Goal: Transaction & Acquisition: Register for event/course

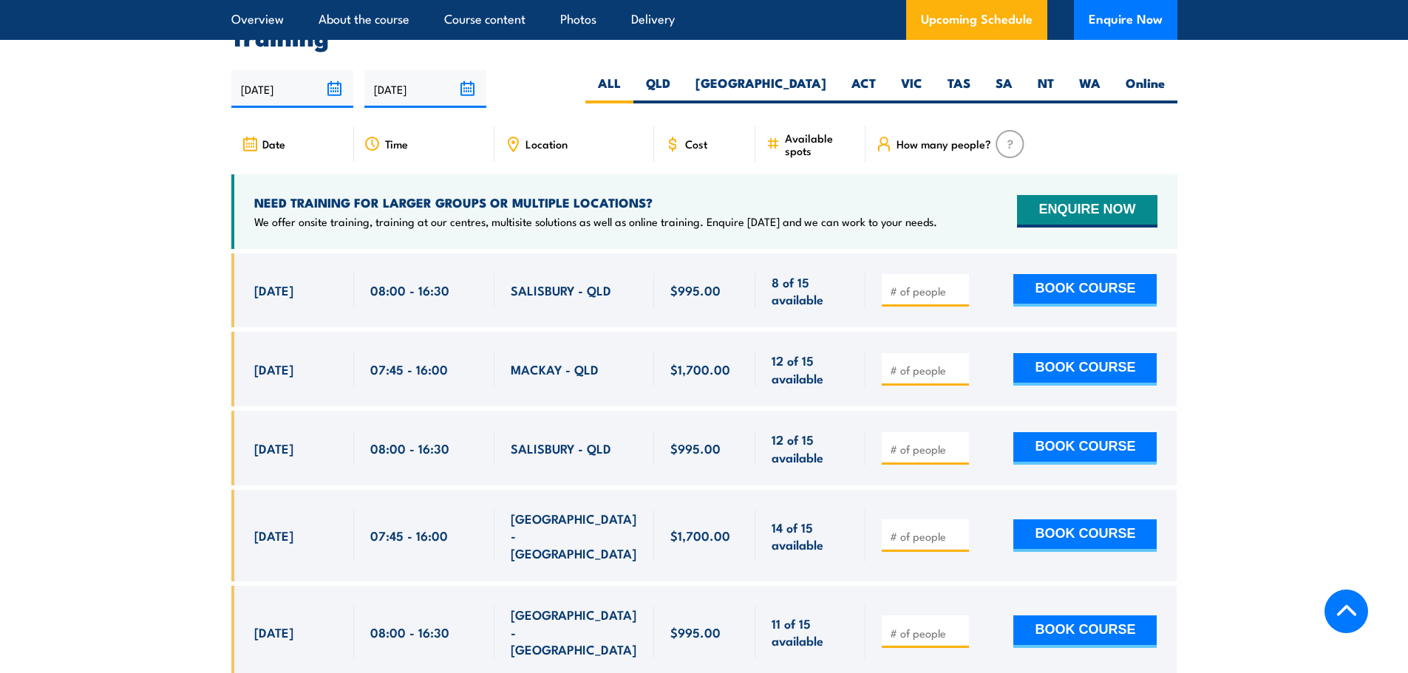
click at [360, 280] on div "08:00 - 16:30" at bounding box center [424, 291] width 140 height 75
click at [1117, 293] on button "BOOK COURSE" at bounding box center [1084, 290] width 143 height 33
type input "1"
click at [1056, 282] on button "BOOK COURSE" at bounding box center [1084, 290] width 143 height 33
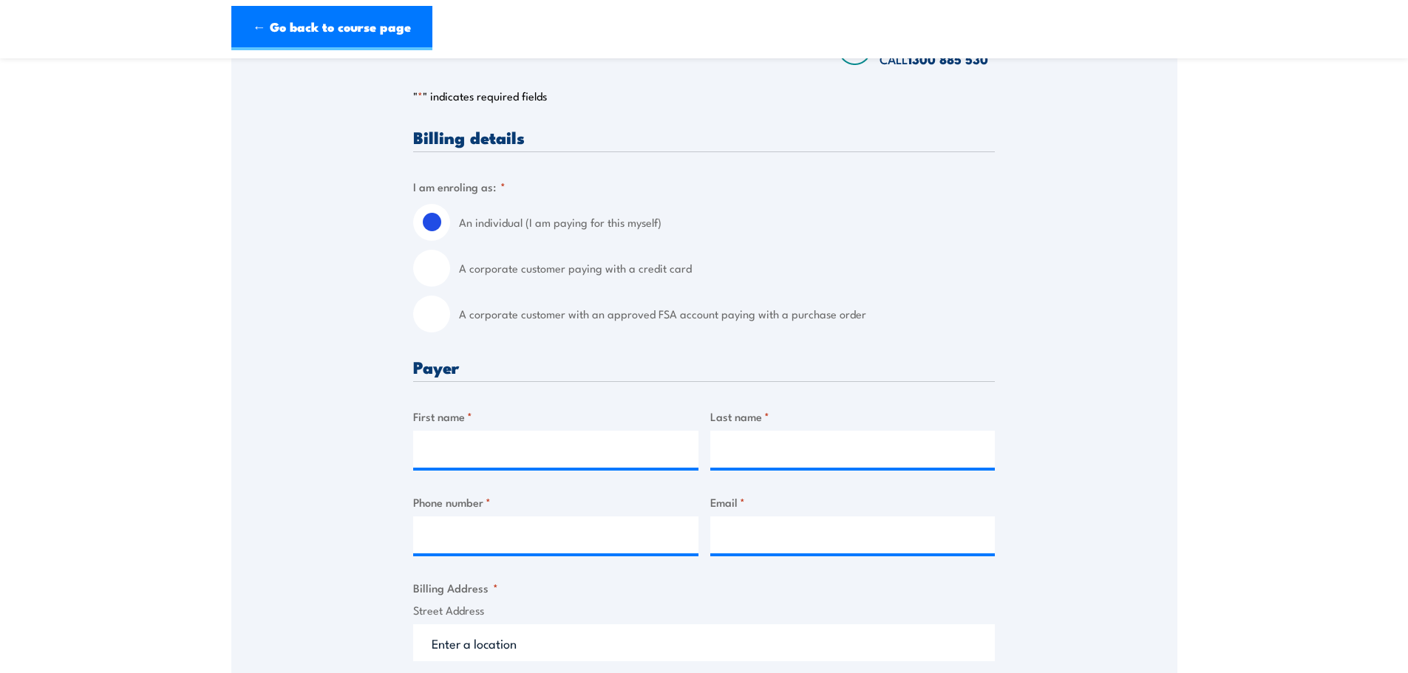
scroll to position [296, 0]
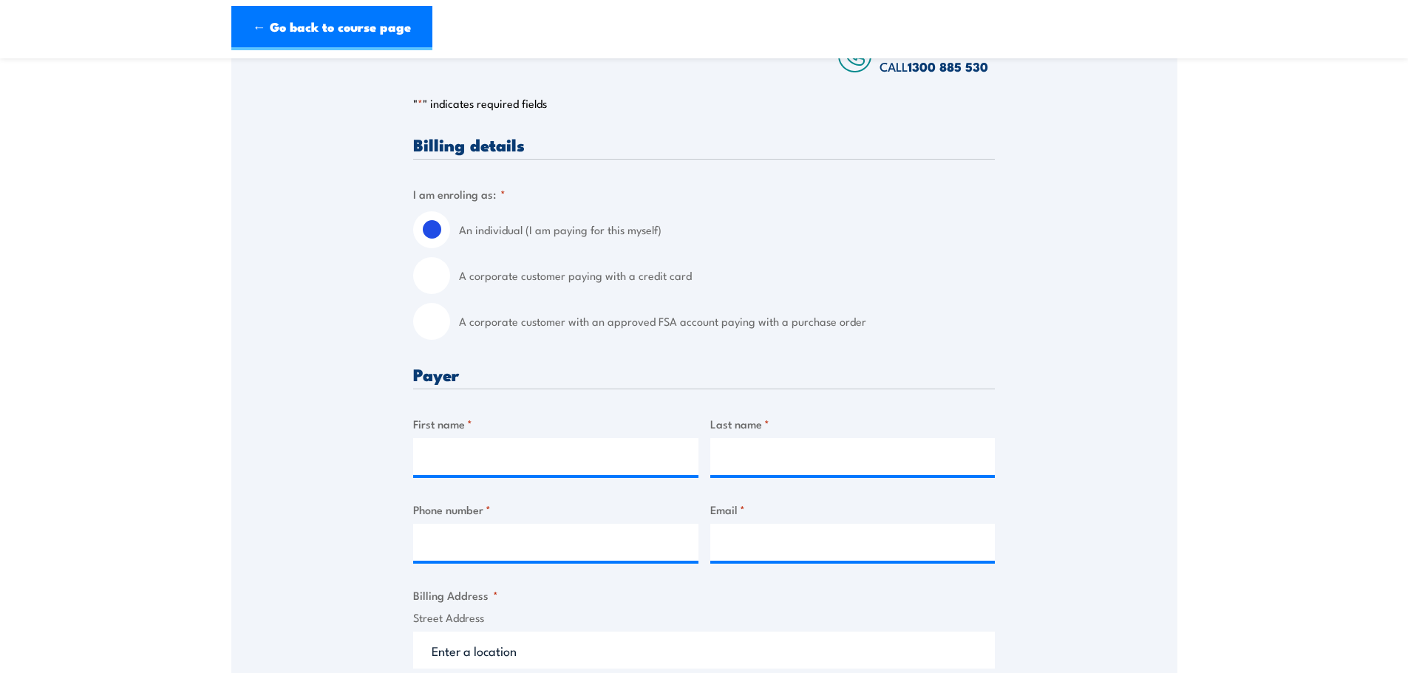
click at [431, 282] on input "A corporate customer paying with a credit card" at bounding box center [431, 275] width 37 height 37
radio input "true"
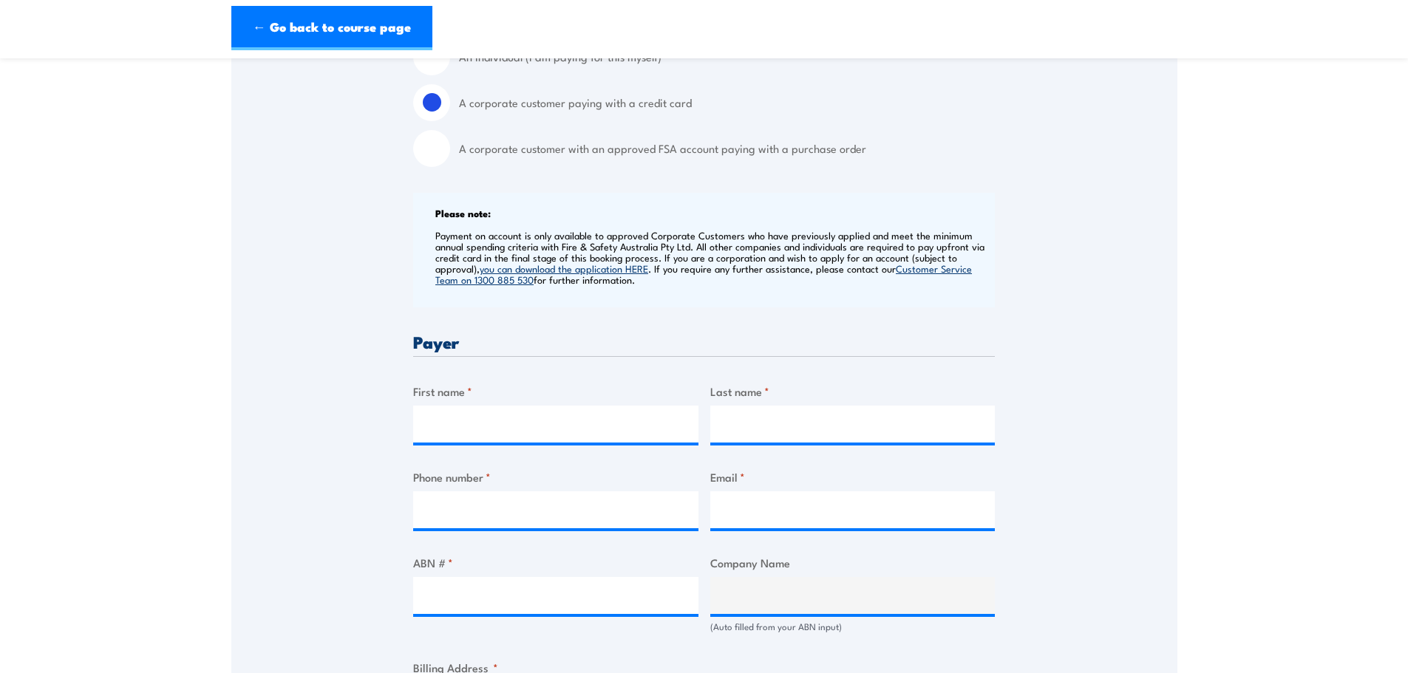
scroll to position [517, 0]
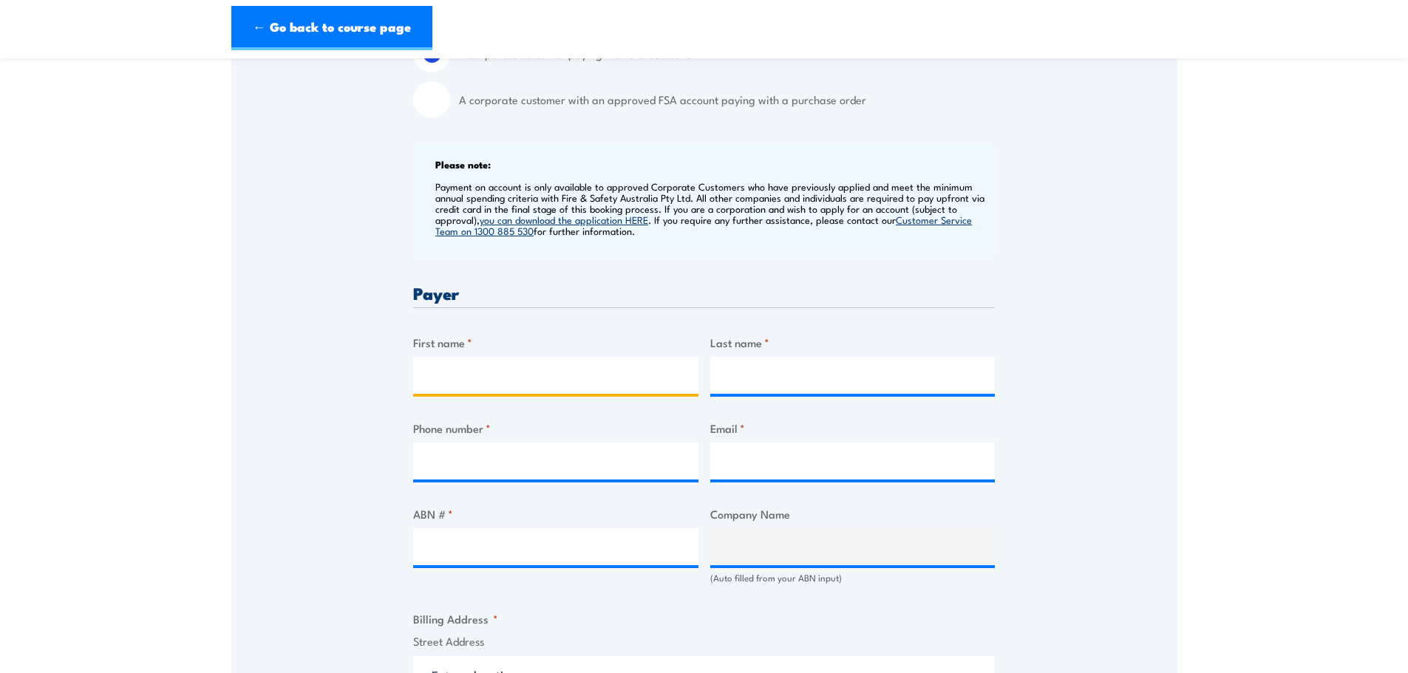
click at [546, 367] on input "First name *" at bounding box center [555, 375] width 285 height 37
paste input "Matthew Rankin"
click at [484, 376] on input "Matthew Rankin" at bounding box center [555, 375] width 285 height 37
drag, startPoint x: 484, startPoint y: 376, endPoint x: 512, endPoint y: 376, distance: 28.1
click at [512, 376] on input "Matthew Rankin" at bounding box center [555, 375] width 285 height 37
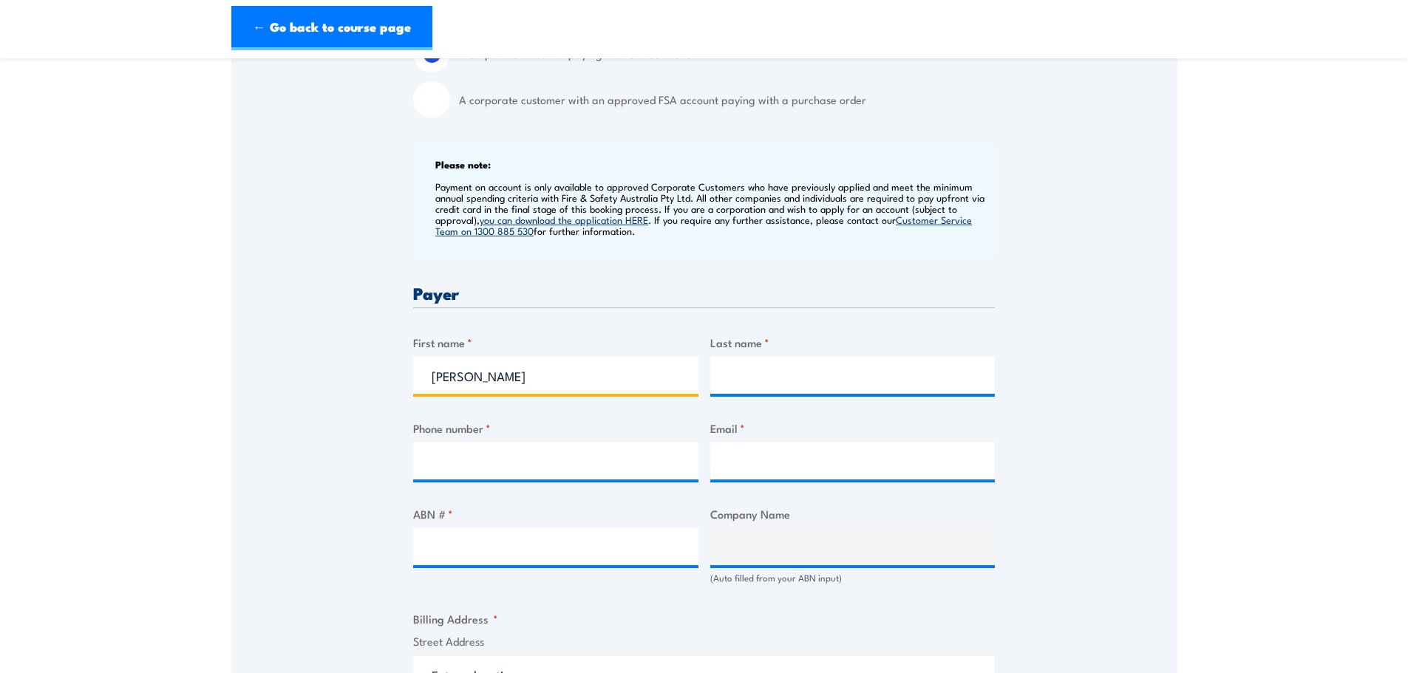
type input "Matthew Rankin"
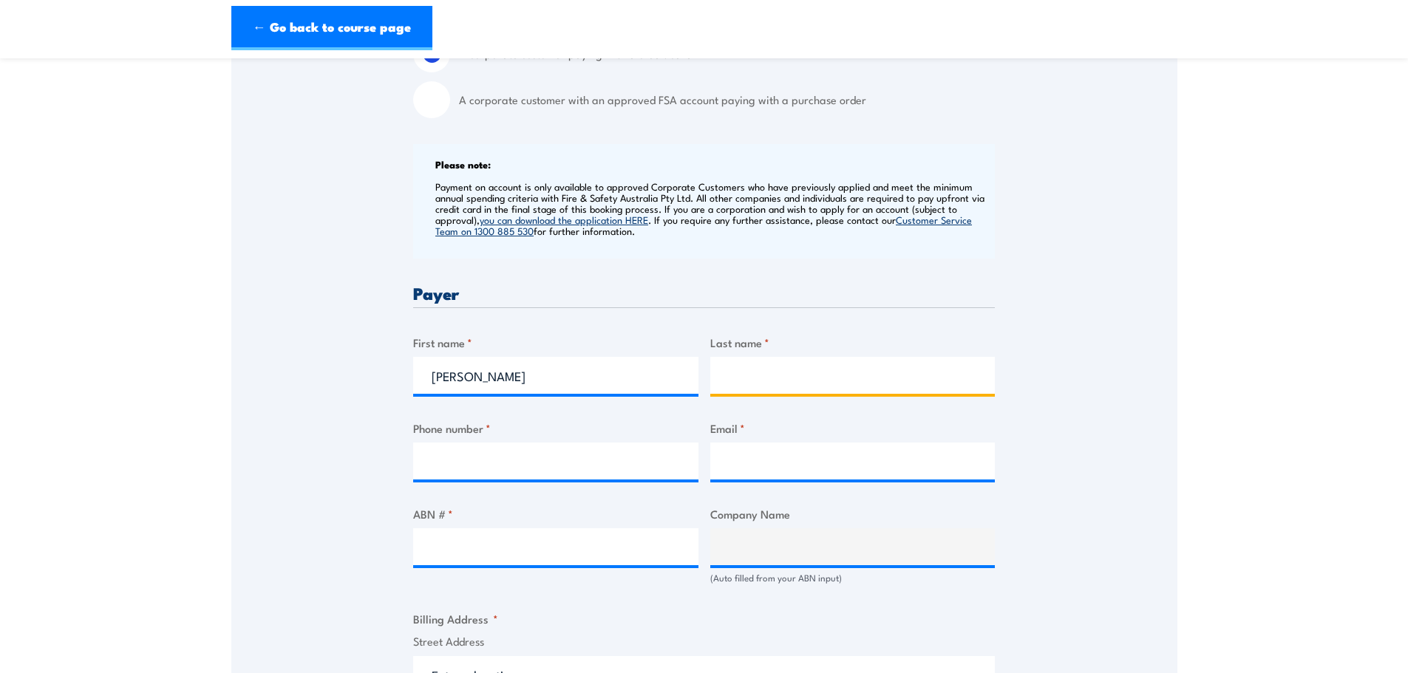
click at [880, 378] on input "Last name *" at bounding box center [852, 375] width 285 height 37
paste input "Rankin"
click at [723, 381] on input "Rankin" at bounding box center [852, 375] width 285 height 37
type input "Rankin"
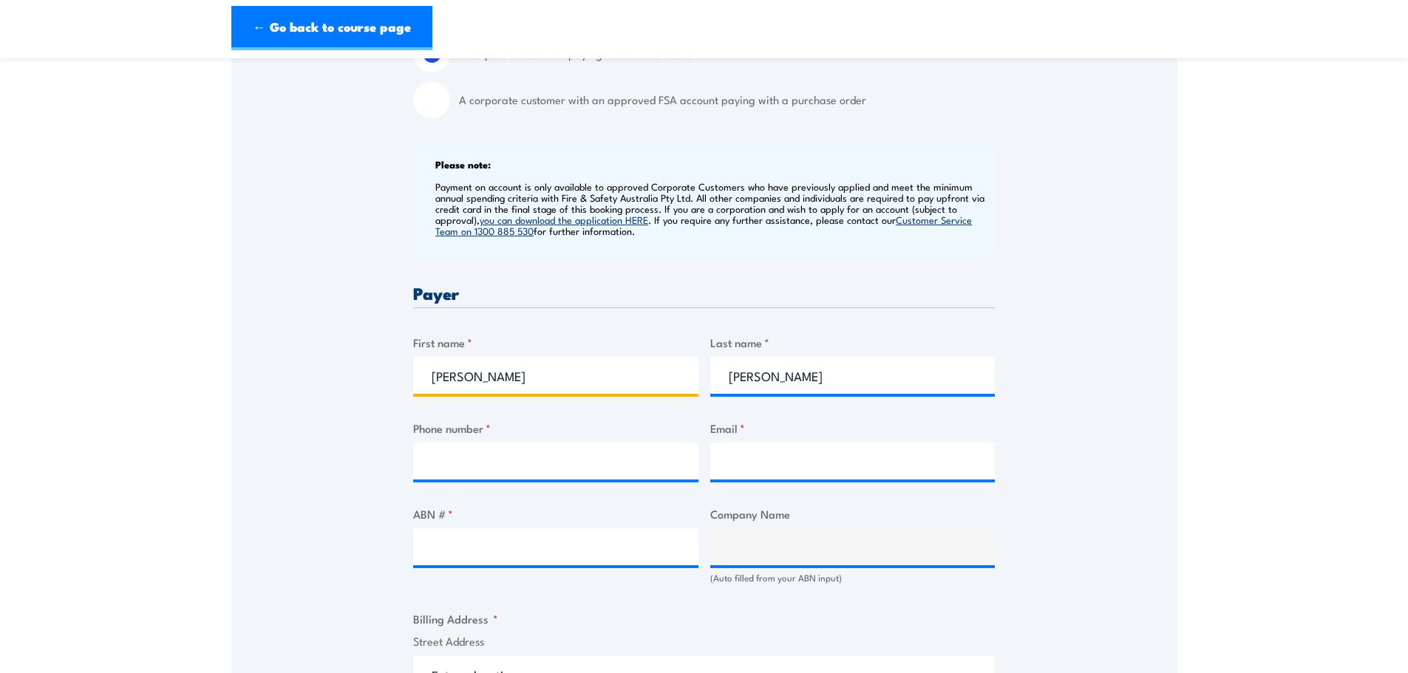
click at [432, 375] on input "Matthew Rankin" at bounding box center [555, 375] width 285 height 37
drag, startPoint x: 480, startPoint y: 377, endPoint x: 809, endPoint y: 400, distance: 329.8
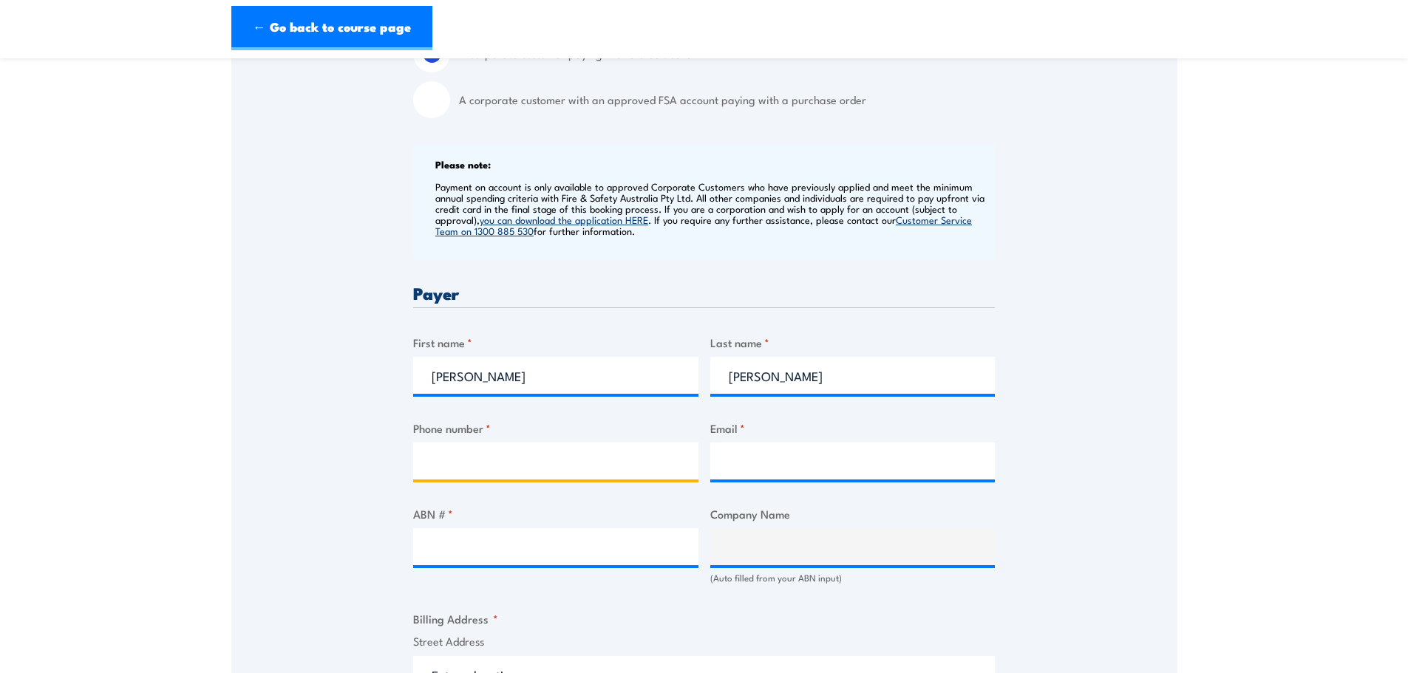
click at [594, 457] on input "Phone number *" at bounding box center [555, 461] width 285 height 37
click at [489, 340] on label "First name *" at bounding box center [555, 342] width 285 height 17
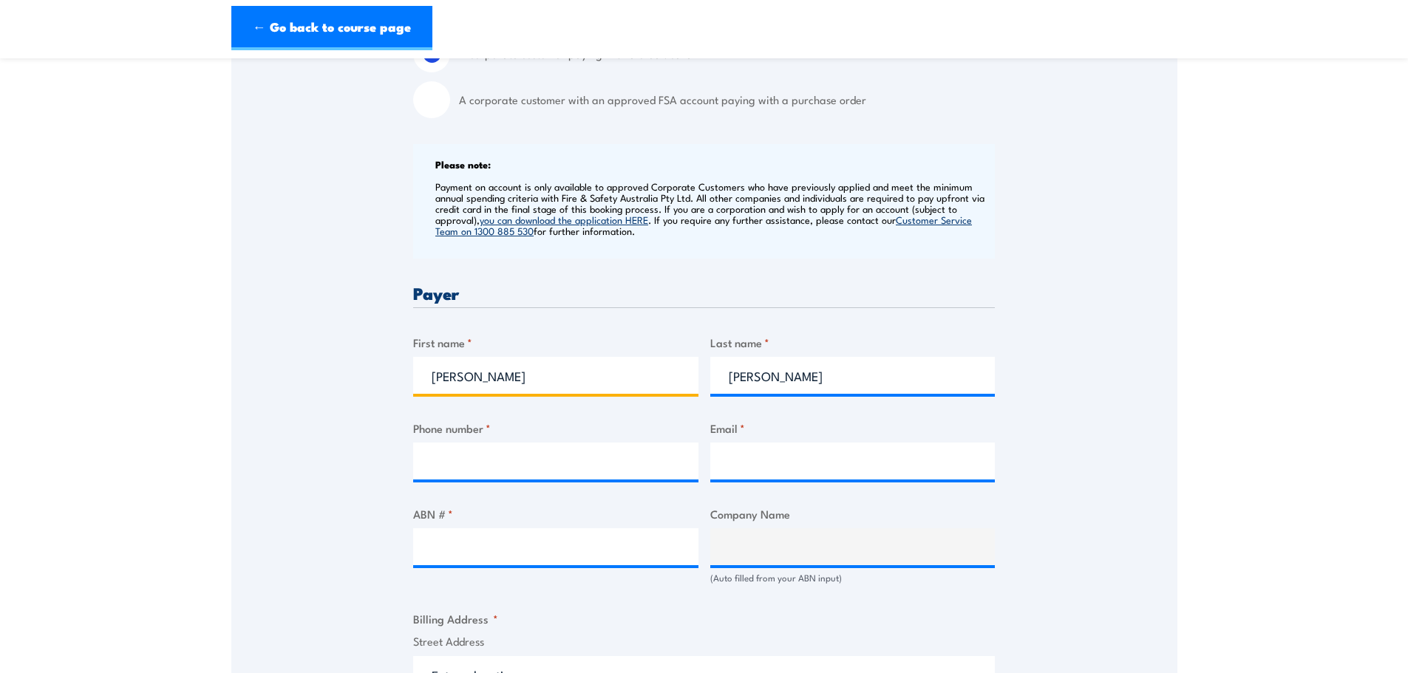
click at [489, 357] on input "Matthew" at bounding box center [555, 375] width 285 height 37
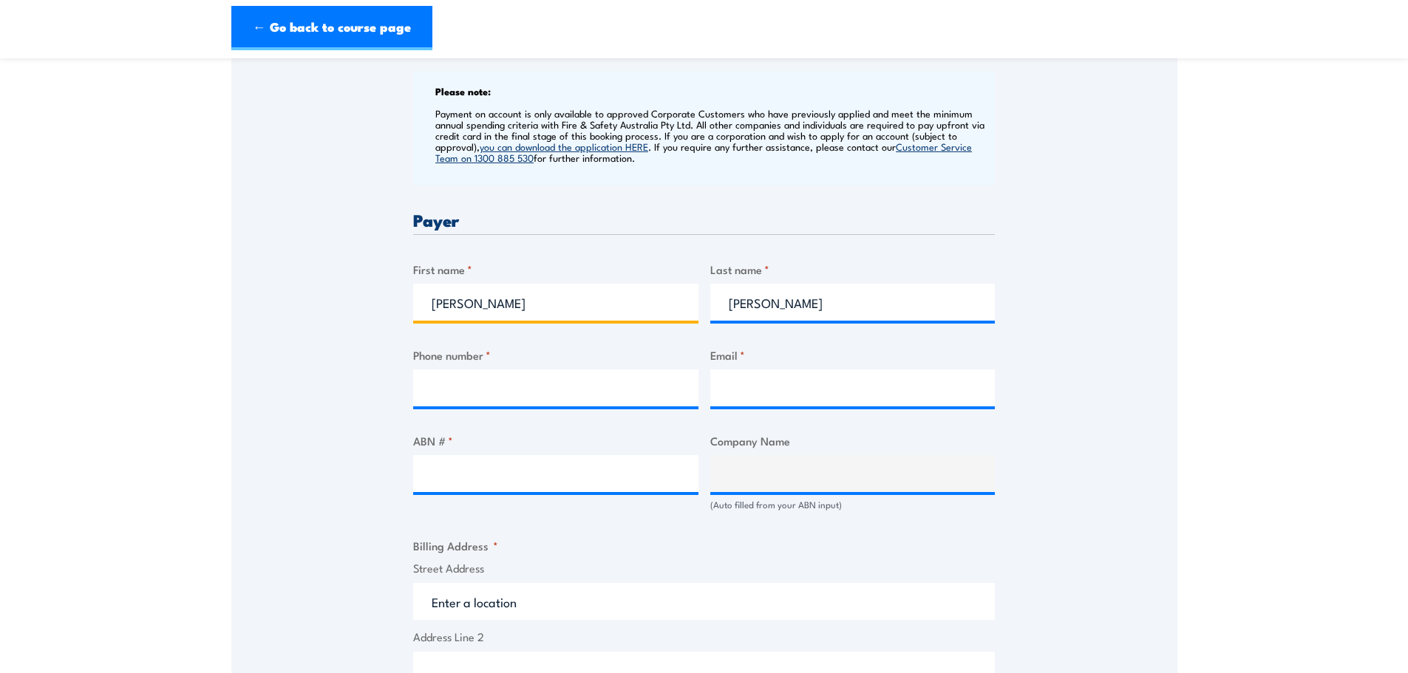
scroll to position [591, 0]
click at [482, 274] on label "First name *" at bounding box center [555, 268] width 285 height 17
click at [482, 283] on input "Matthew" at bounding box center [555, 301] width 285 height 37
click at [479, 299] on input "Matthew" at bounding box center [555, 301] width 285 height 37
click at [481, 301] on input "Matthew" at bounding box center [555, 301] width 285 height 37
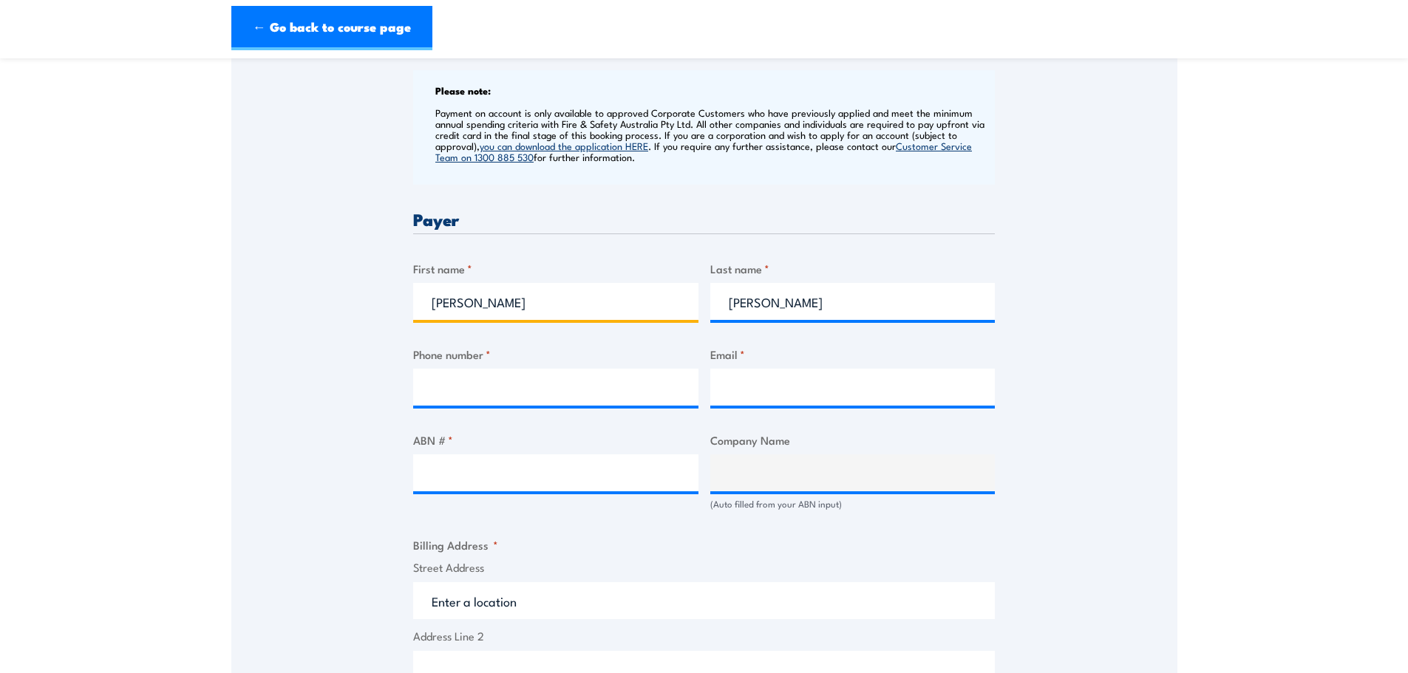
click at [481, 301] on input "Matthew" at bounding box center [555, 301] width 285 height 37
drag, startPoint x: 483, startPoint y: 301, endPoint x: 308, endPoint y: 299, distance: 174.5
click at [613, 294] on input "Jasmi" at bounding box center [555, 301] width 285 height 37
type input "Jasmin"
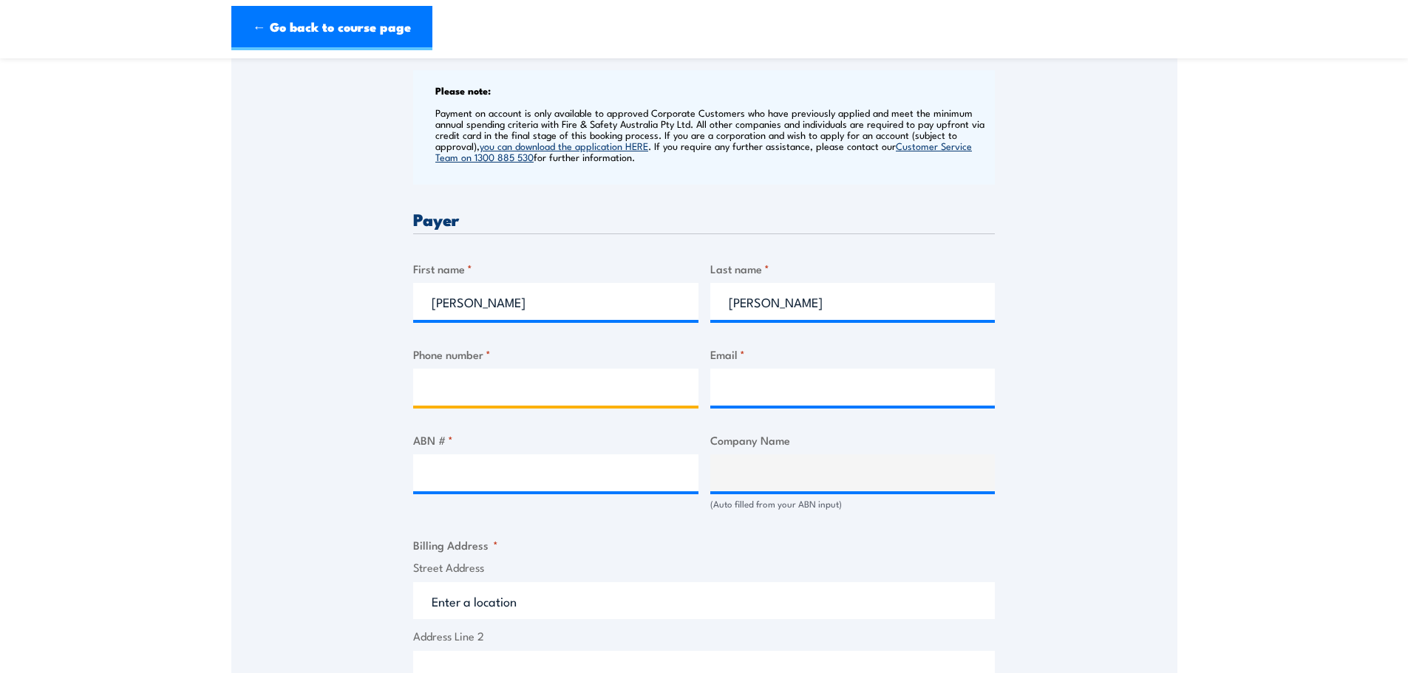
type input "0417663255"
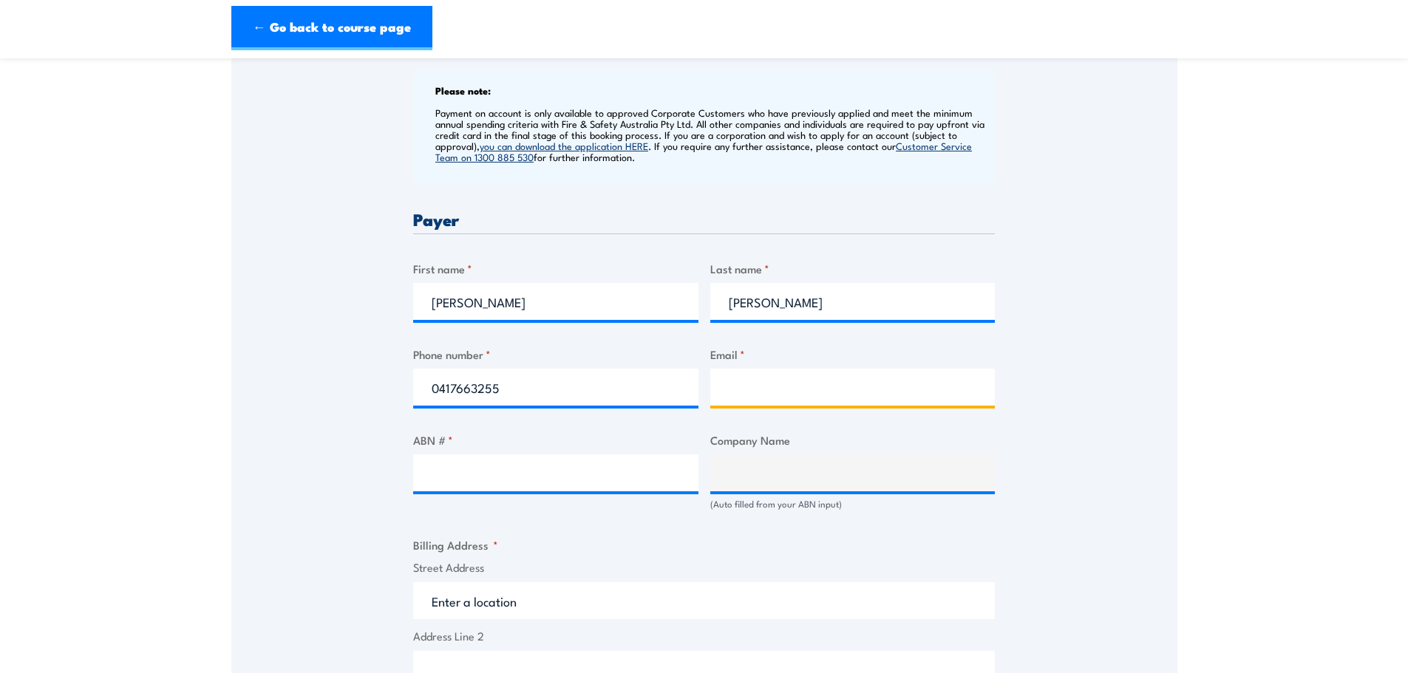
type input "jtinjak@primaryconnect.com.au"
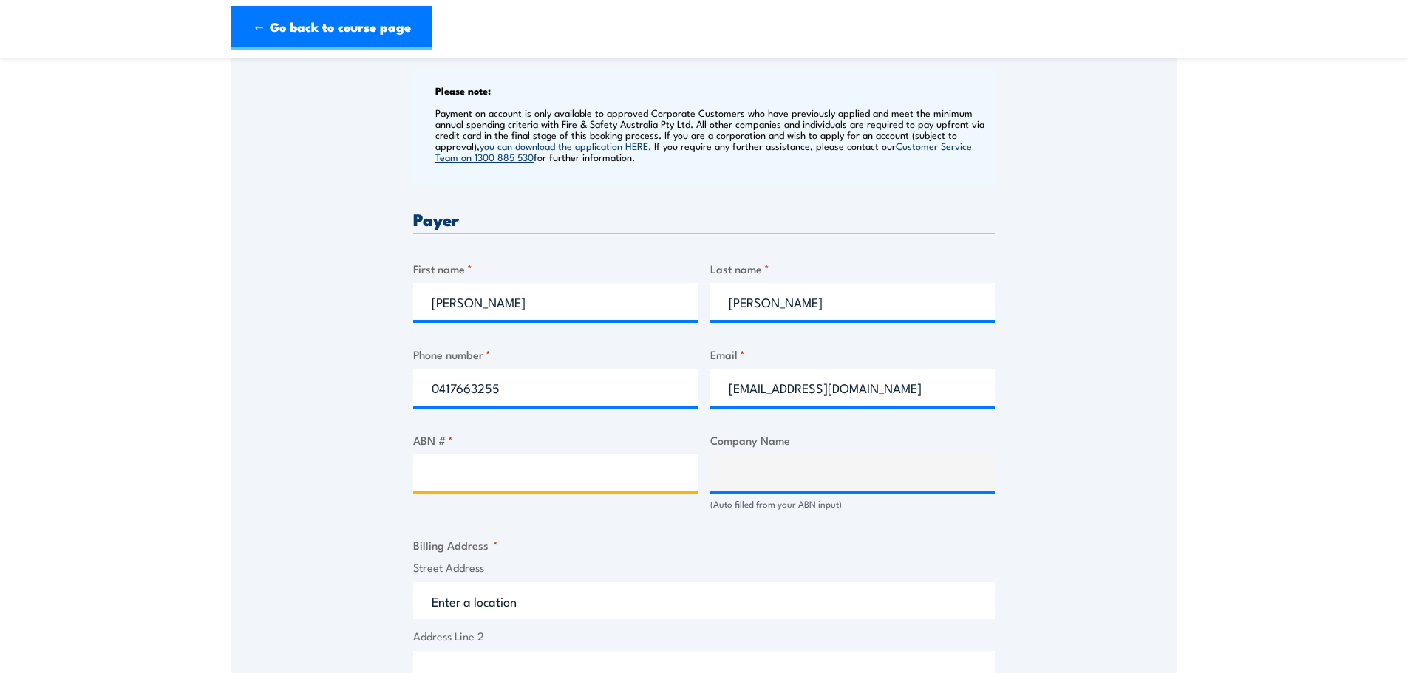
click at [529, 458] on input "ABN # *" at bounding box center [555, 473] width 285 height 37
click at [555, 465] on input "ABN # *" at bounding box center [555, 473] width 285 height 37
paste input "88000014675"
type input "88000014675"
click at [896, 517] on div "Company Name (Auto filled from your ABN input)" at bounding box center [852, 475] width 285 height 86
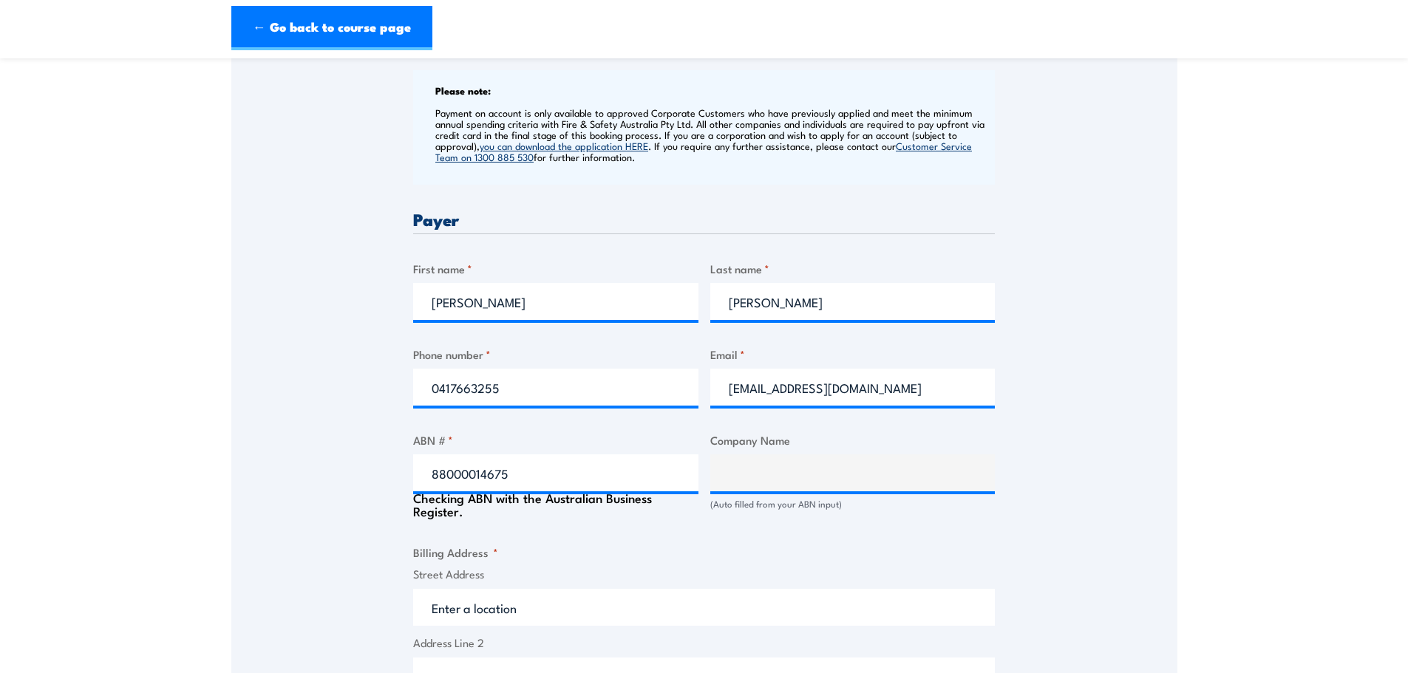
type input "WOOLWORTHS GROUP LIMITED"
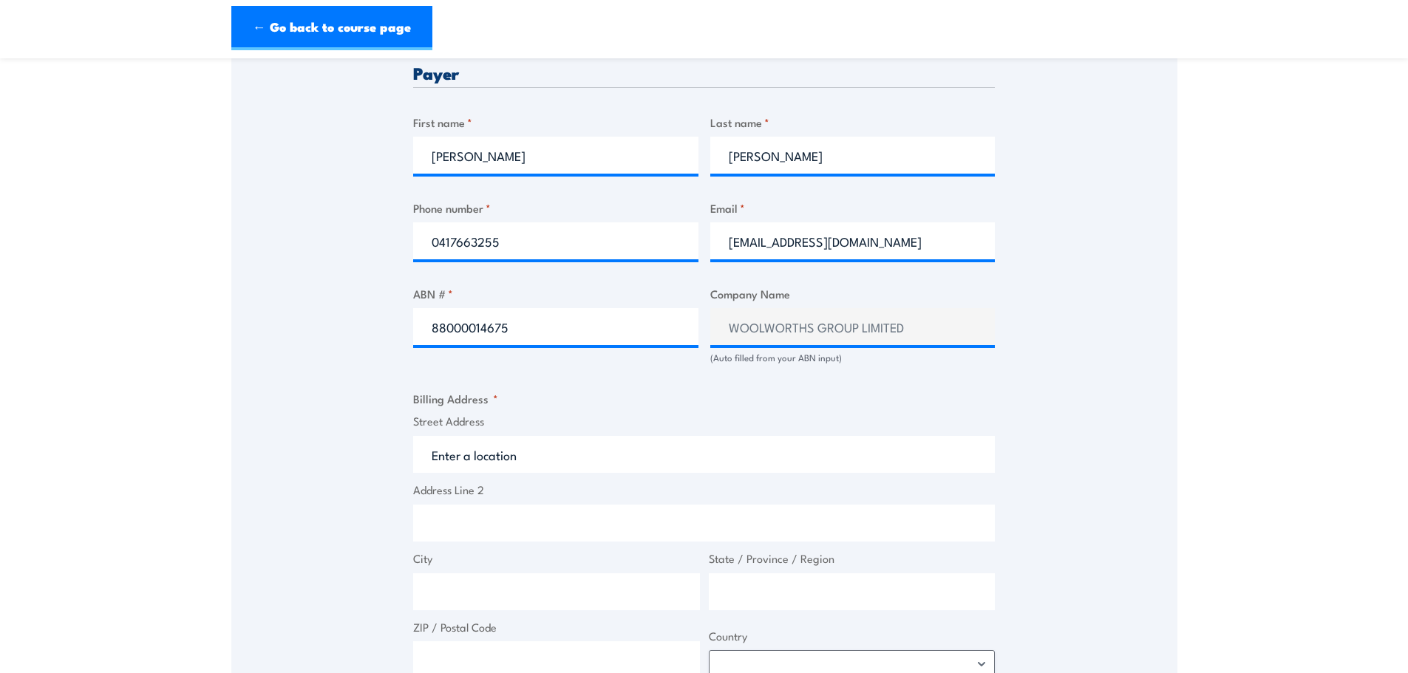
scroll to position [739, 0]
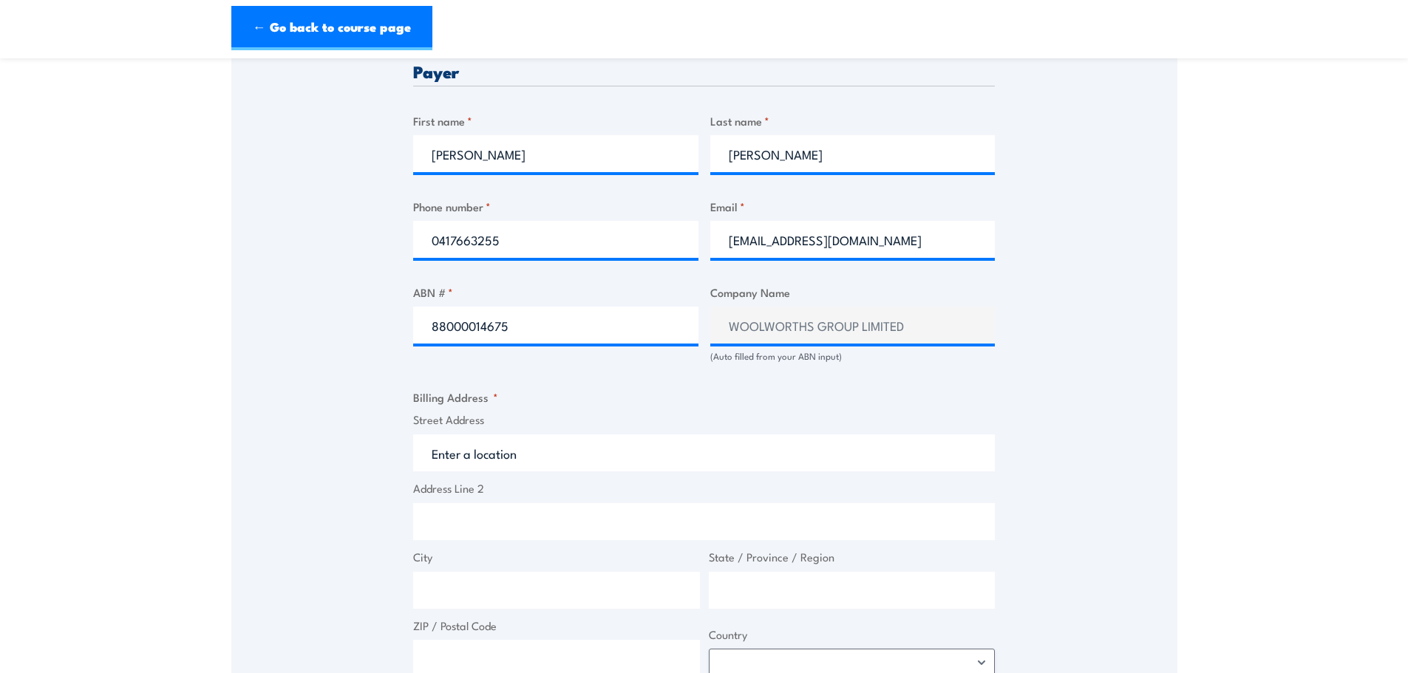
click at [512, 461] on input "Street Address" at bounding box center [704, 453] width 582 height 37
click at [532, 449] on input "Street Address" at bounding box center [704, 453] width 582 height 37
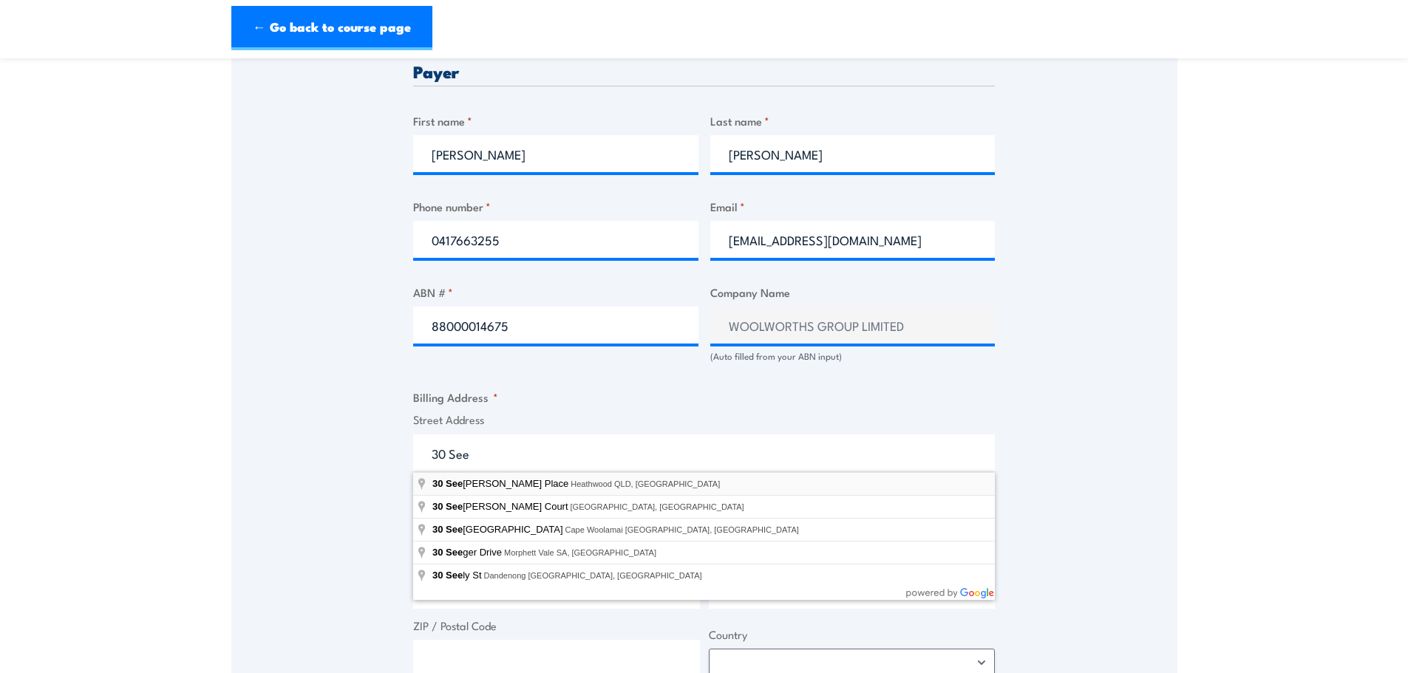
type input "30 Seeana Place, Heathwood QLD, Australia"
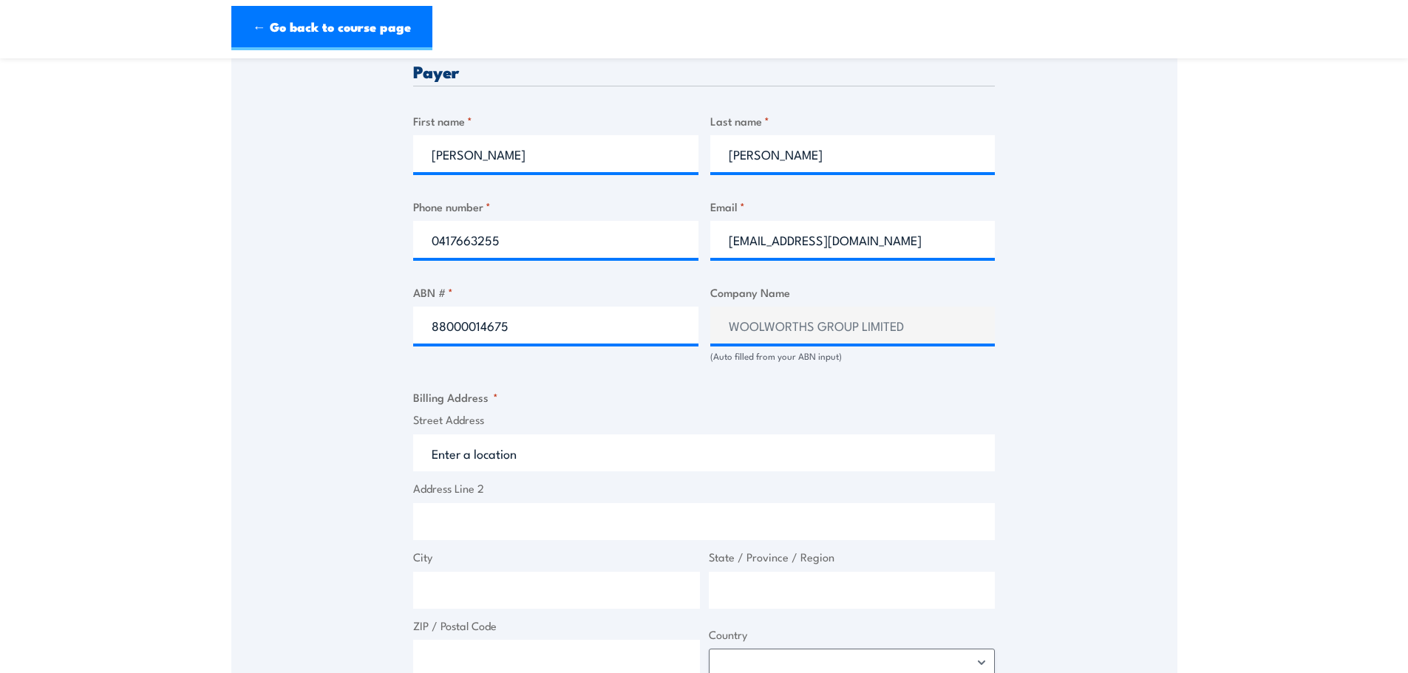
type input "30 Seeana Pl"
type input "Heathwood"
type input "Queensland"
type input "4110"
select select "Australia"
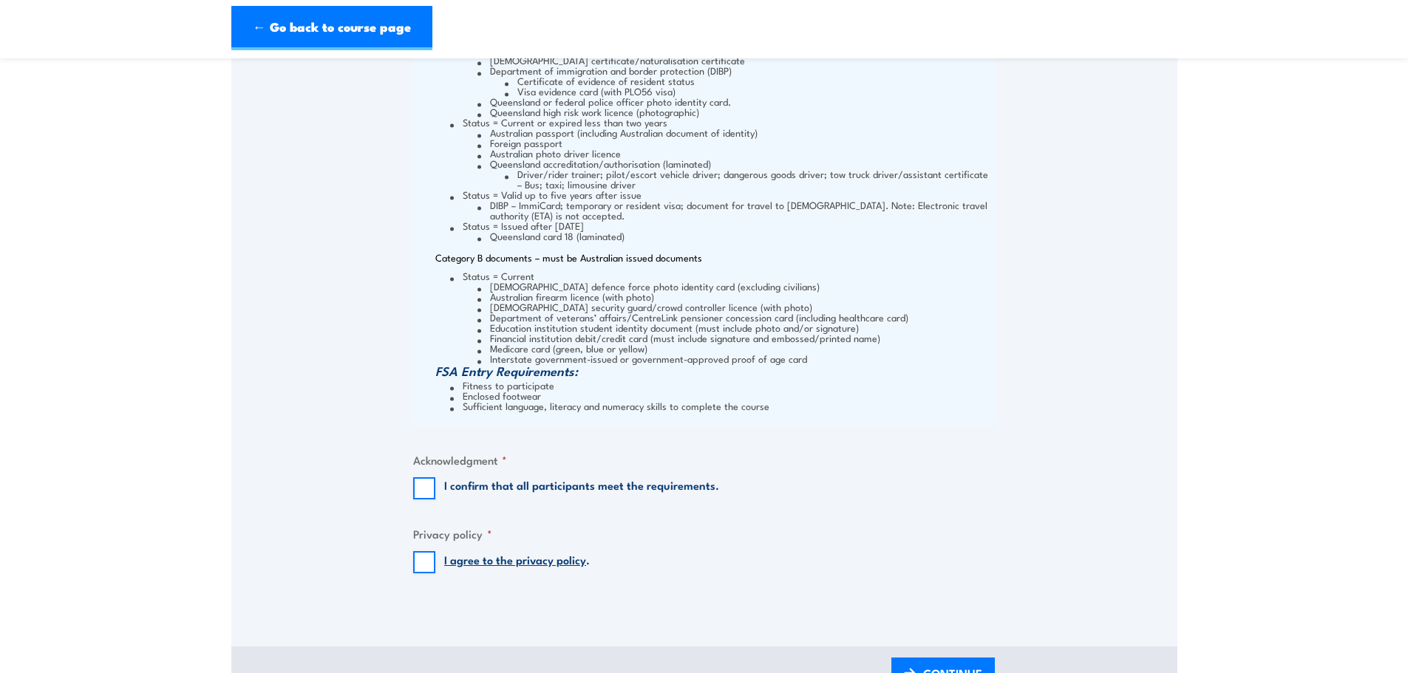
scroll to position [1774, 0]
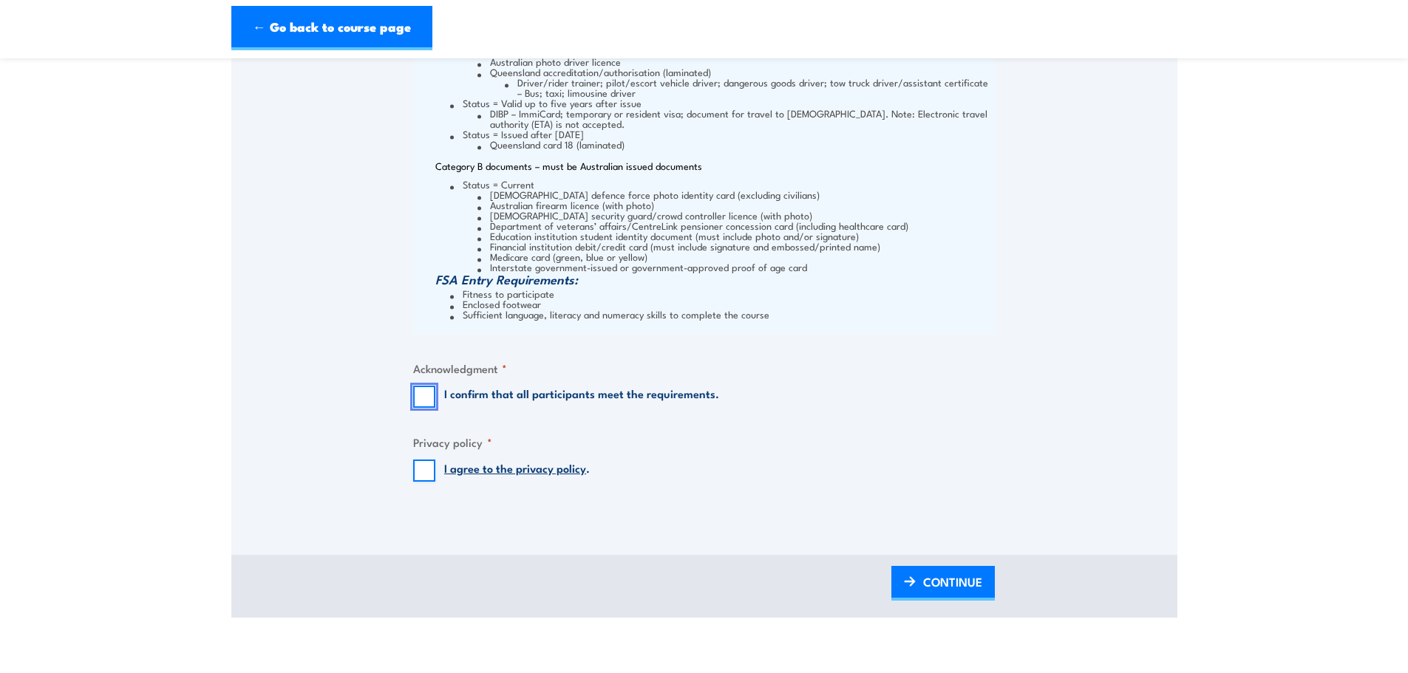
click at [424, 393] on input "I confirm that all participants meet the requirements." at bounding box center [424, 397] width 22 height 22
checkbox input "true"
click at [421, 465] on input "I agree to the privacy policy ." at bounding box center [424, 471] width 22 height 22
checkbox input "true"
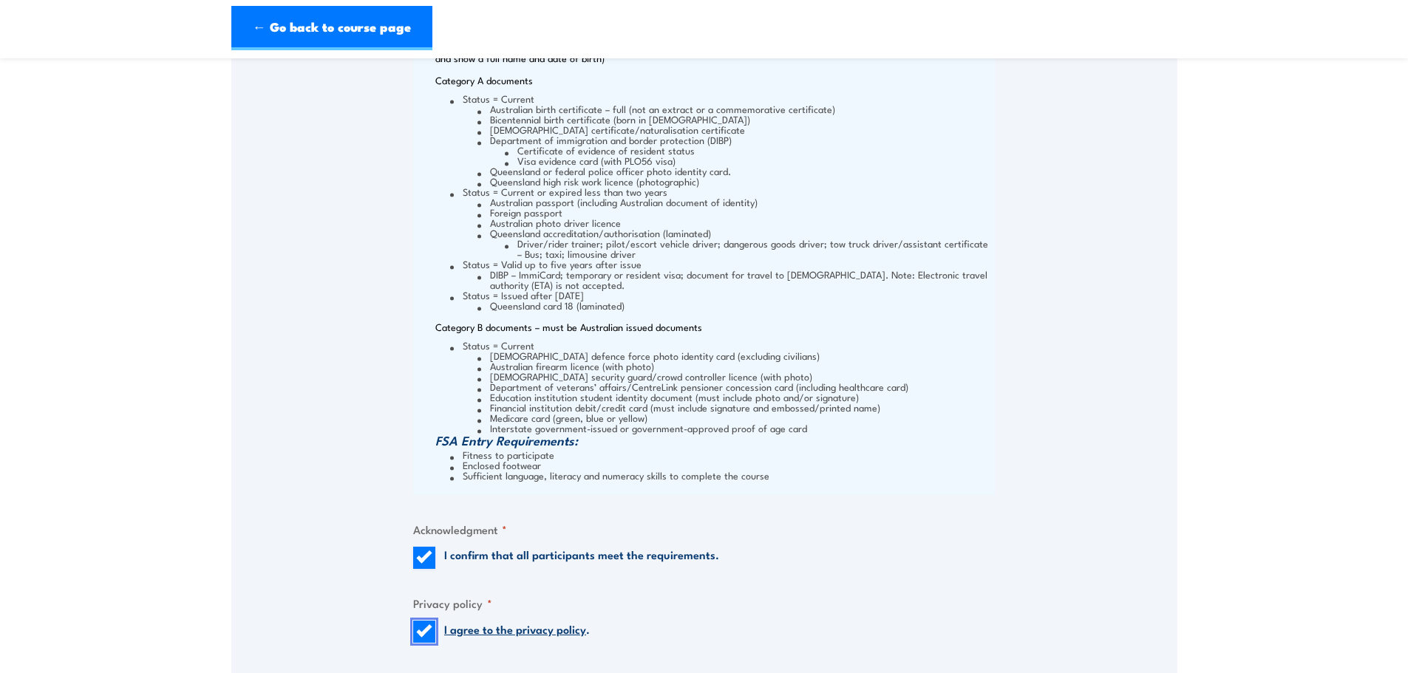
scroll to position [1922, 0]
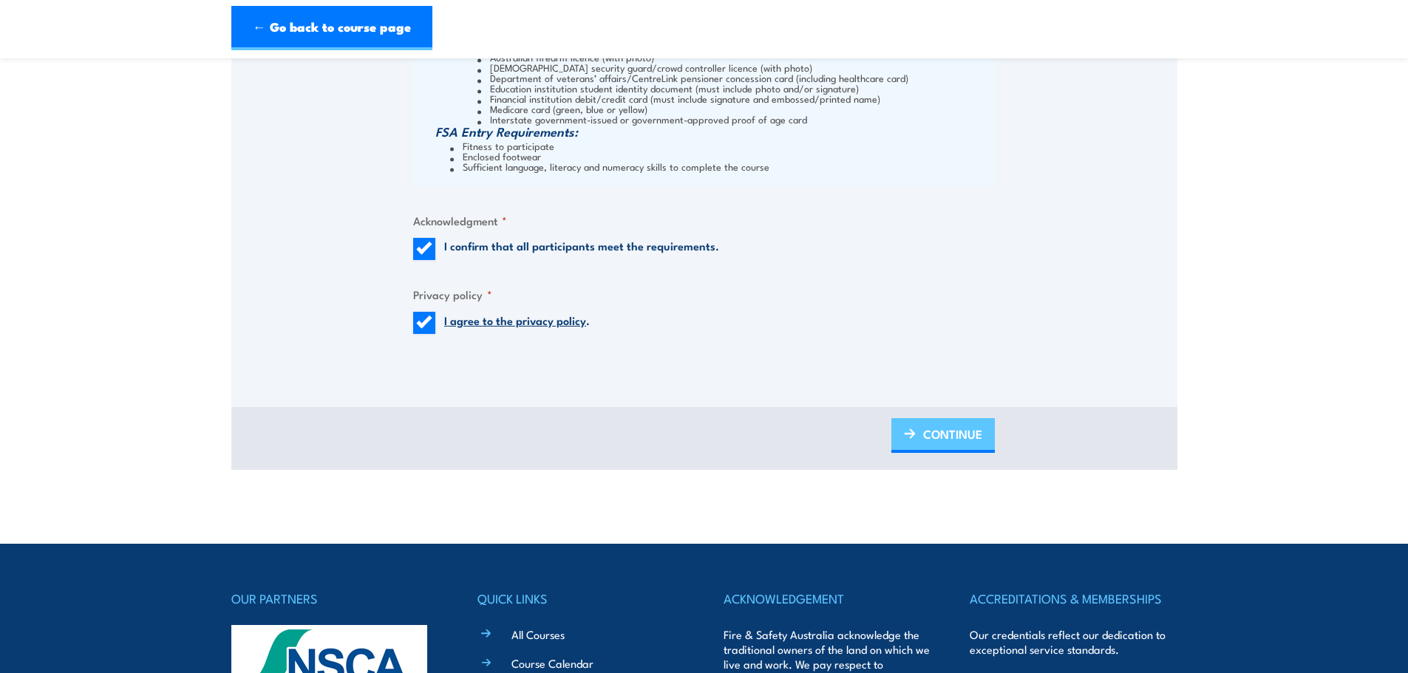
click at [942, 438] on span "CONTINUE" at bounding box center [952, 434] width 59 height 39
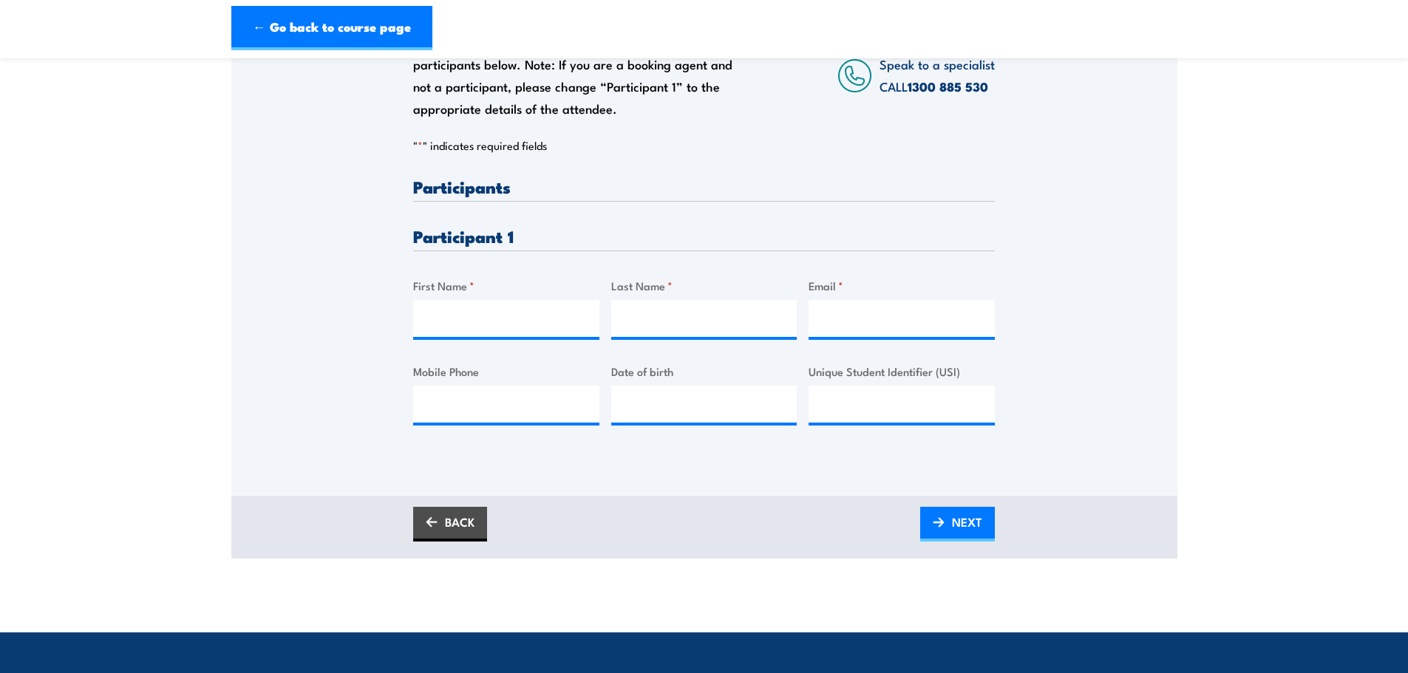
scroll to position [444, 0]
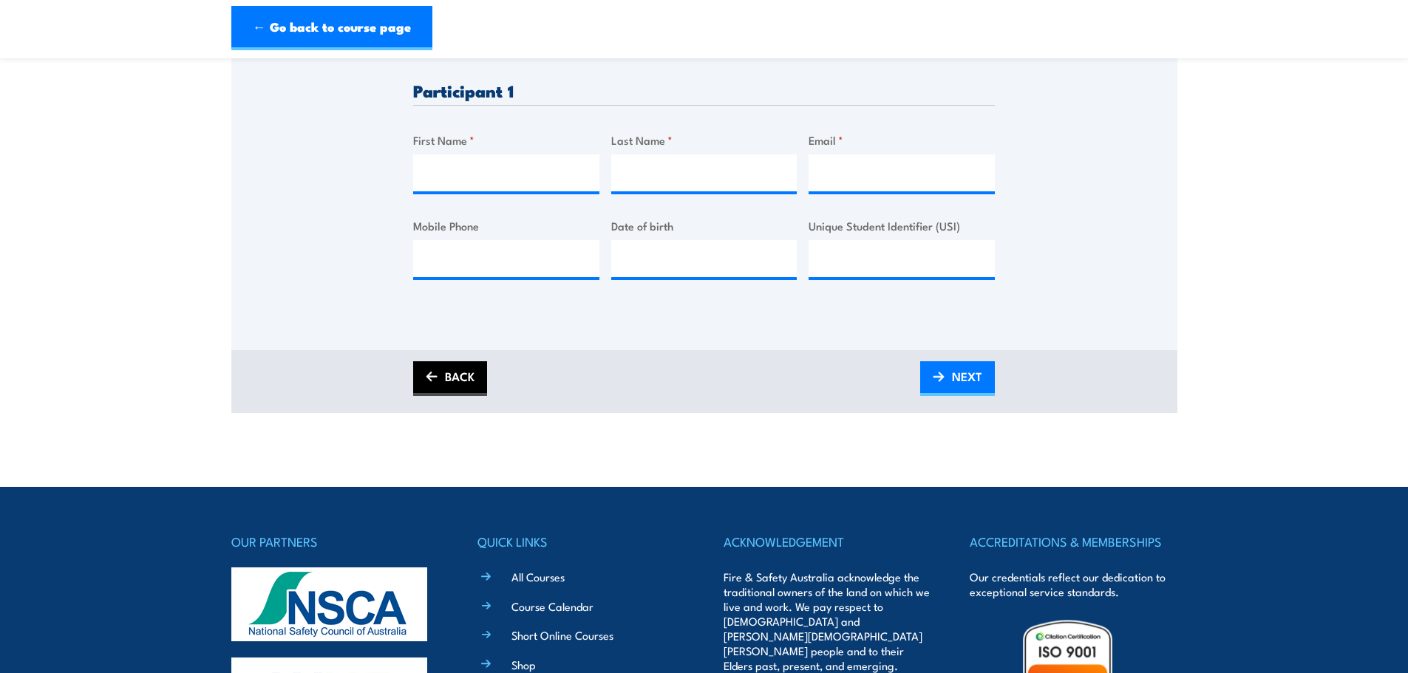
click at [445, 361] on link "BACK" at bounding box center [450, 378] width 74 height 35
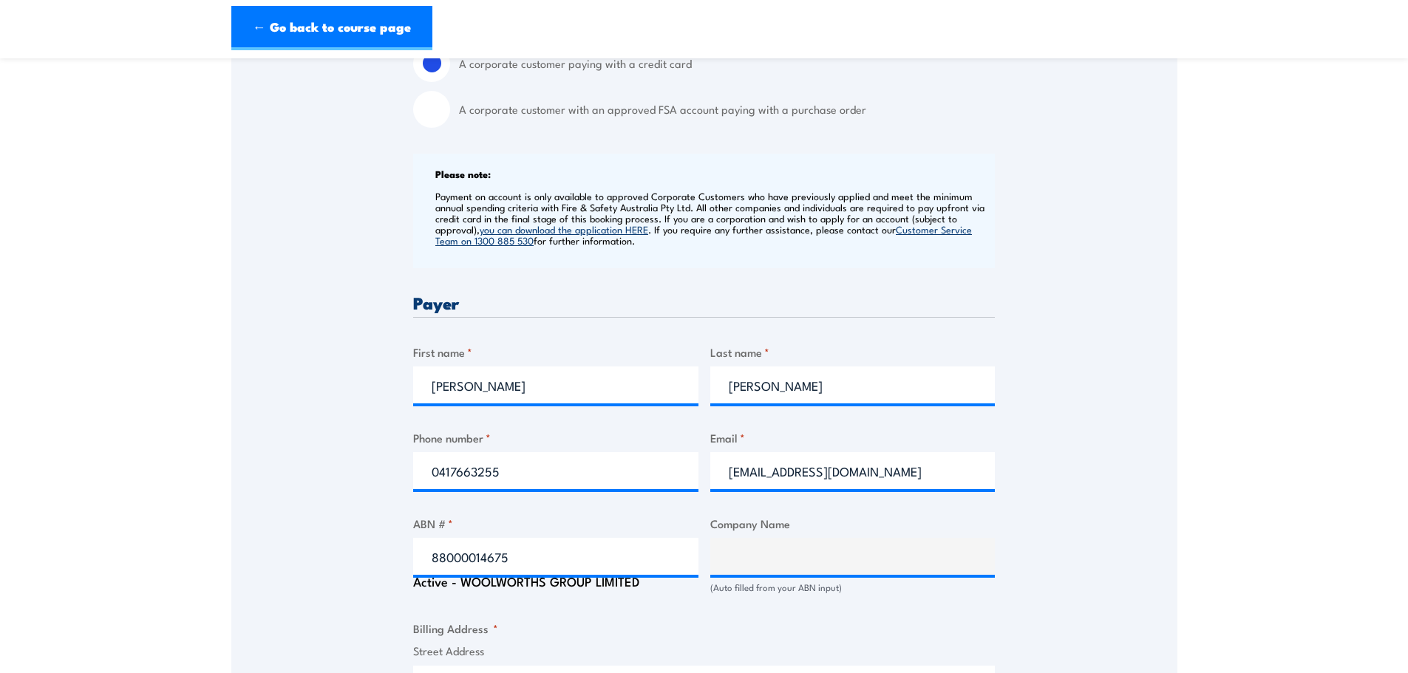
scroll to position [517, 0]
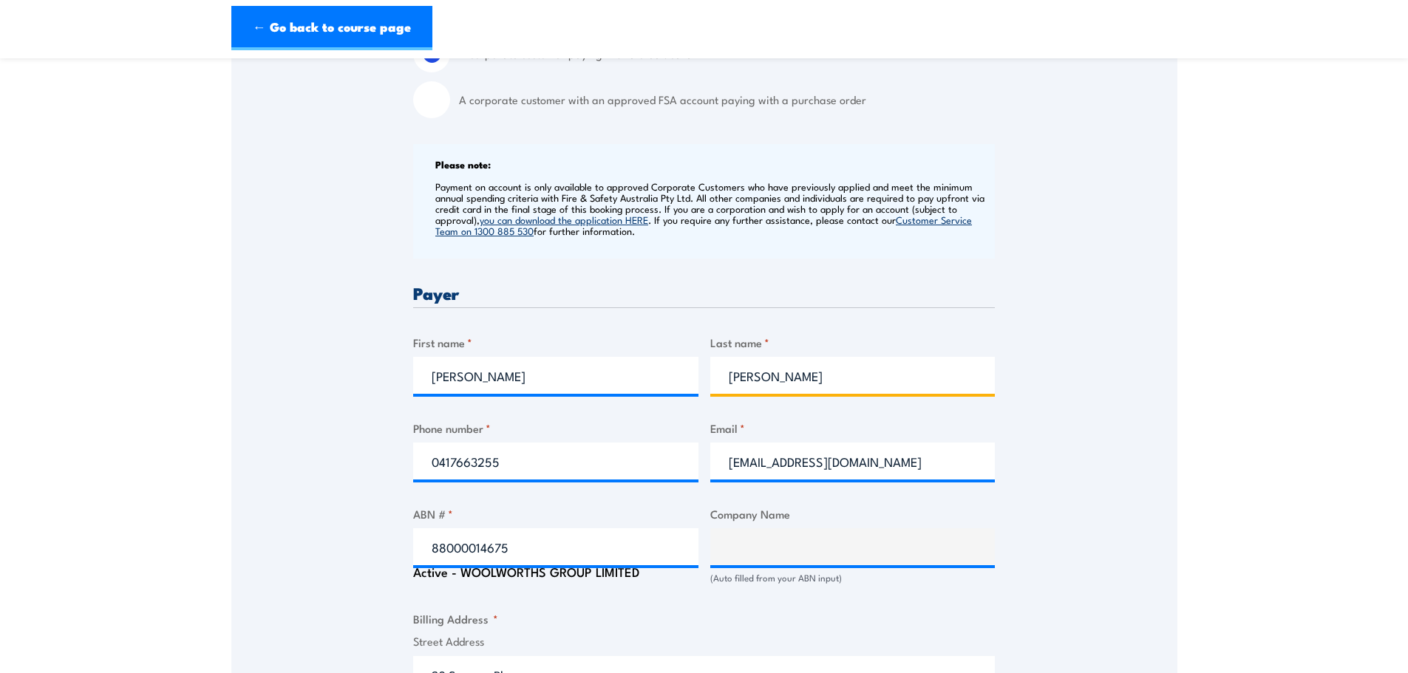
click at [763, 384] on input "Rankin" at bounding box center [852, 375] width 285 height 37
type input "Tinjak"
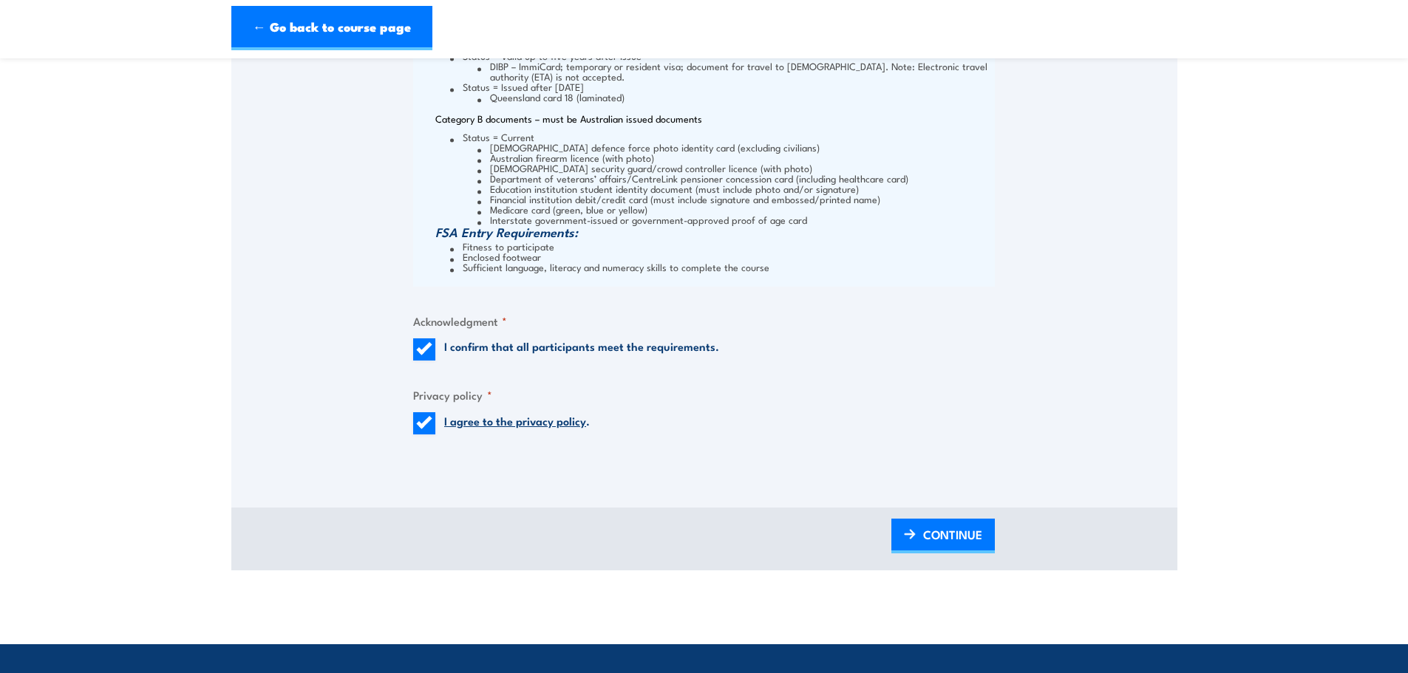
scroll to position [1996, 0]
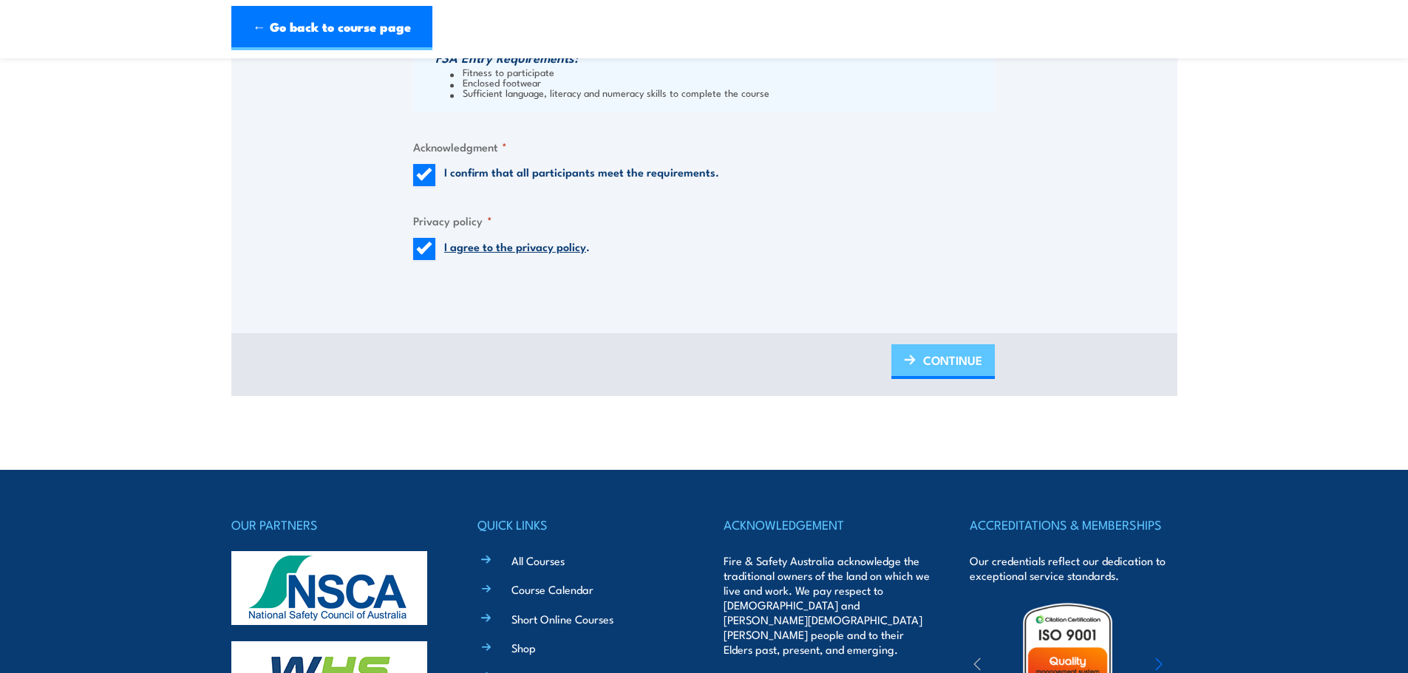
click at [929, 364] on span "CONTINUE" at bounding box center [952, 360] width 59 height 39
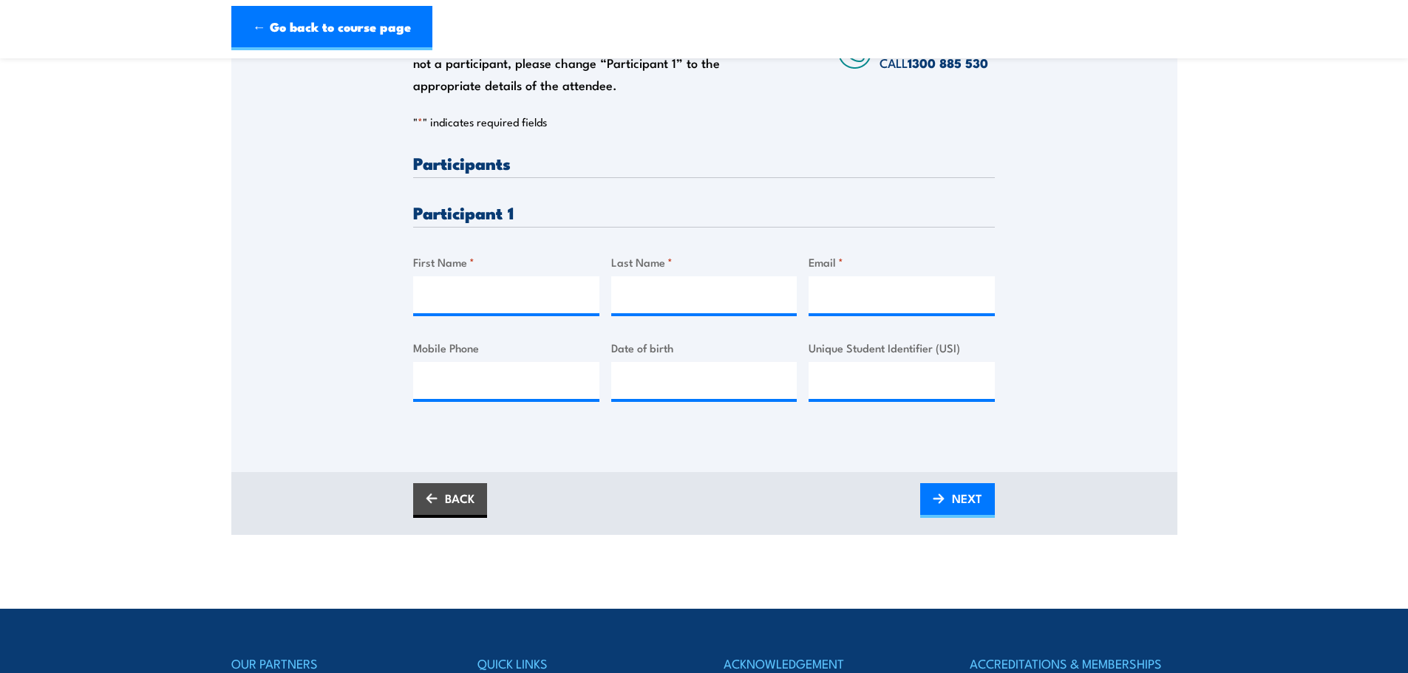
scroll to position [296, 0]
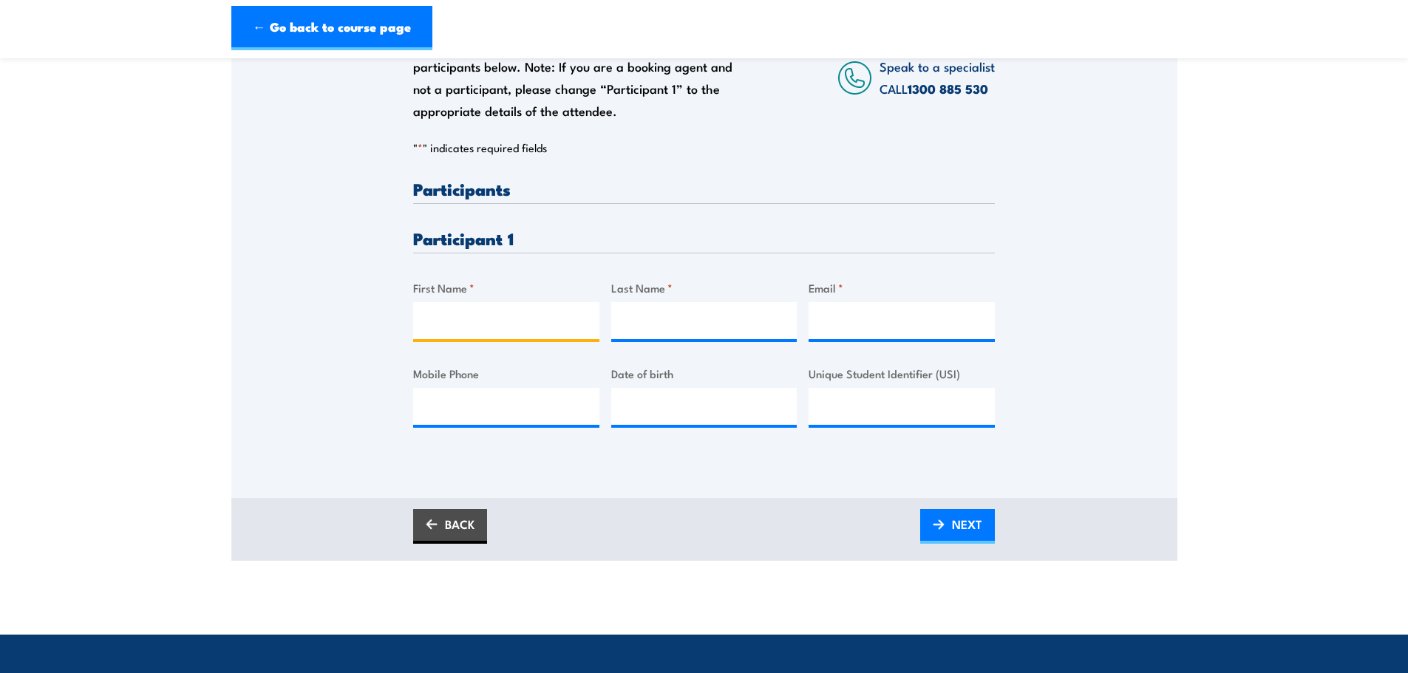
click at [543, 322] on input "First Name *" at bounding box center [506, 320] width 186 height 37
type input "Matthew"
type input "Rankin"
click at [534, 414] on input "Mobile Phone" at bounding box center [506, 406] width 186 height 37
paste input "0411614657"
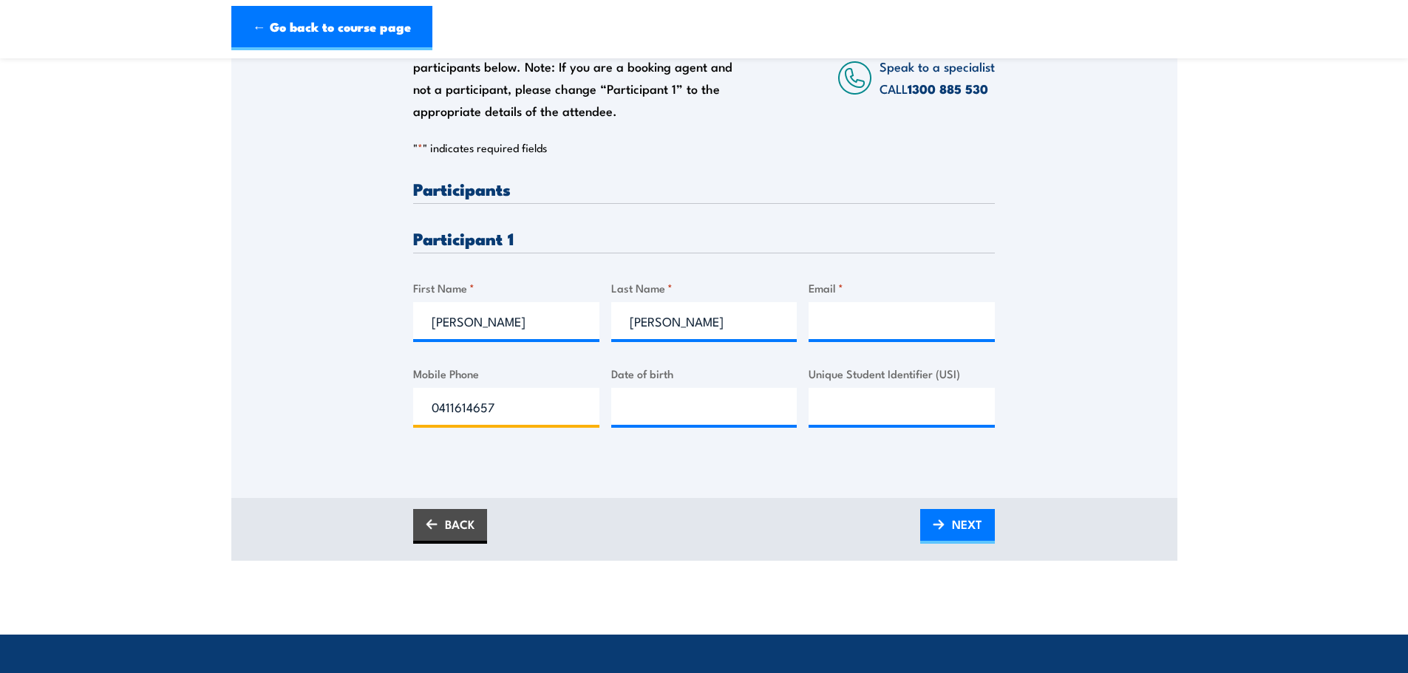
type input "0411614657"
type input "__/__/____"
click at [642, 389] on input "__/__/____" at bounding box center [704, 406] width 186 height 37
type input "__/__/____"
click at [950, 325] on input "Email *" at bounding box center [902, 320] width 186 height 37
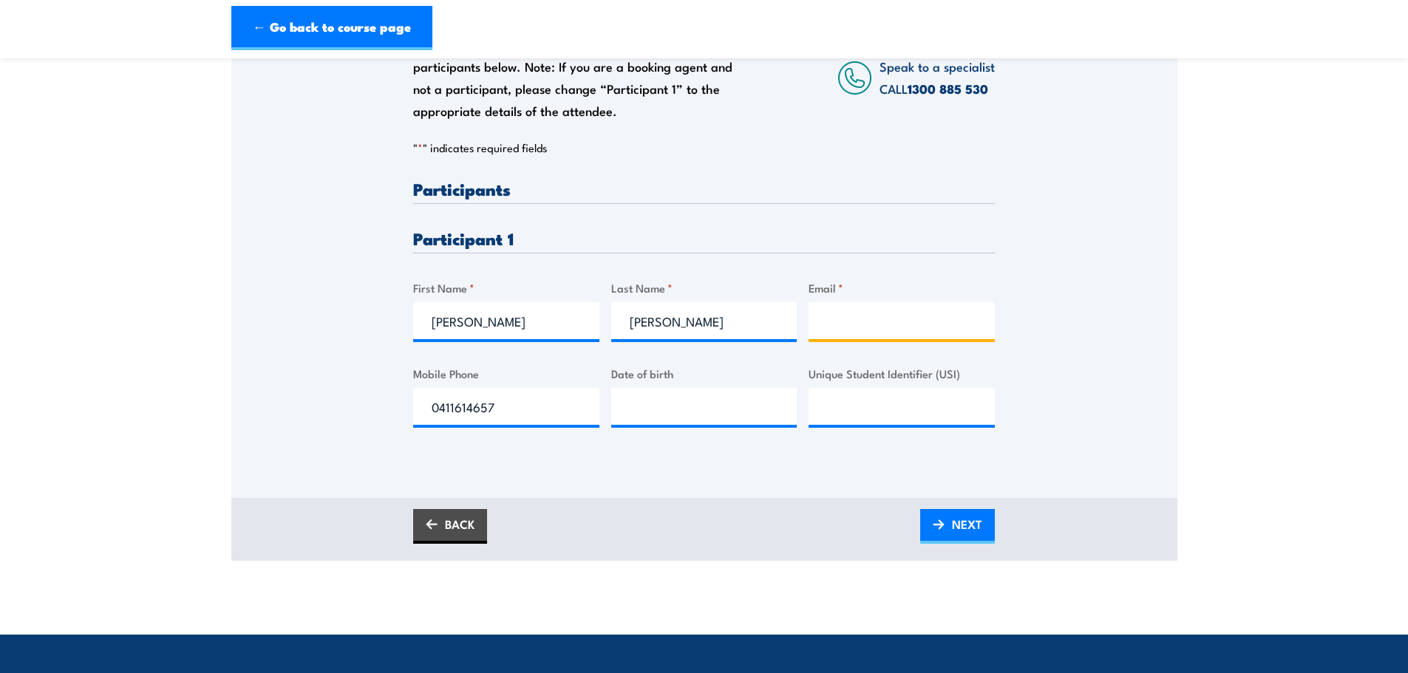
paste input "matthew.rankin@hotmail.com"
type input "matthew.rankin@hotmail.com"
click at [1101, 322] on div "Please provide names and contact details for each of the participants below. No…" at bounding box center [704, 219] width 946 height 475
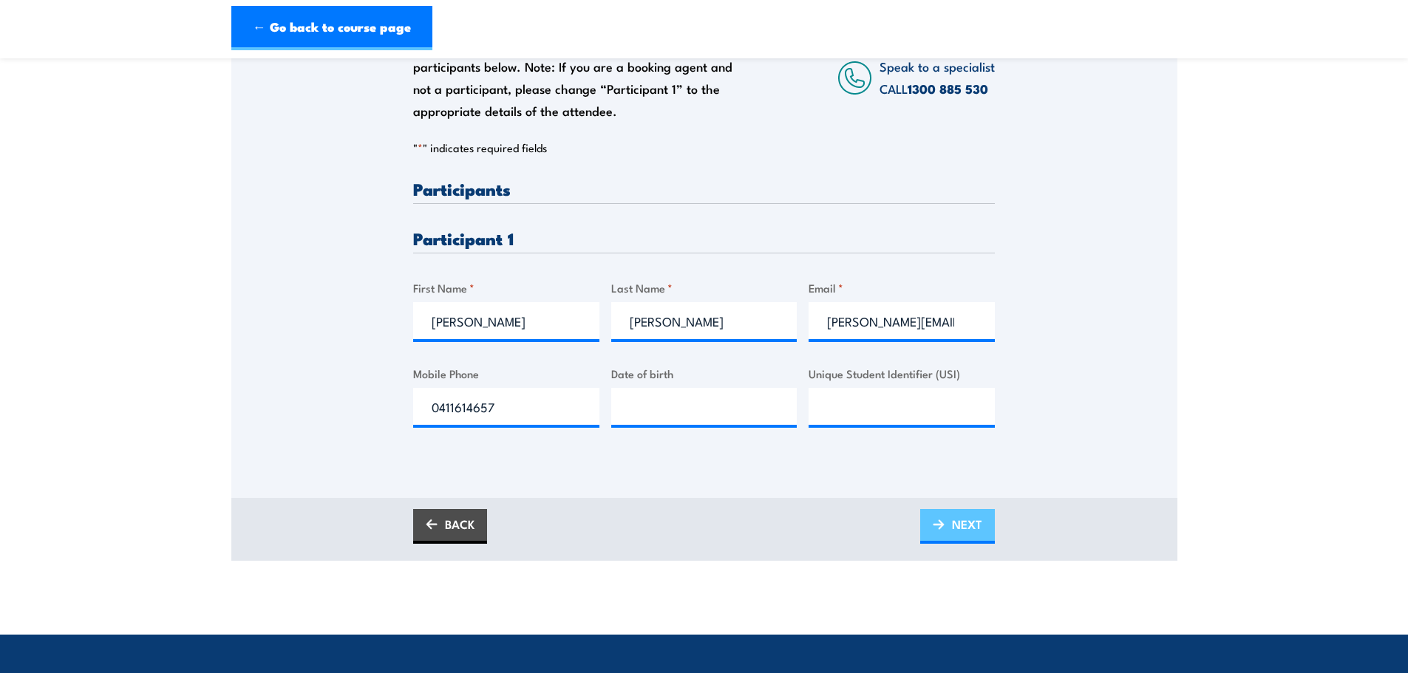
click at [975, 517] on span "NEXT" at bounding box center [967, 524] width 30 height 39
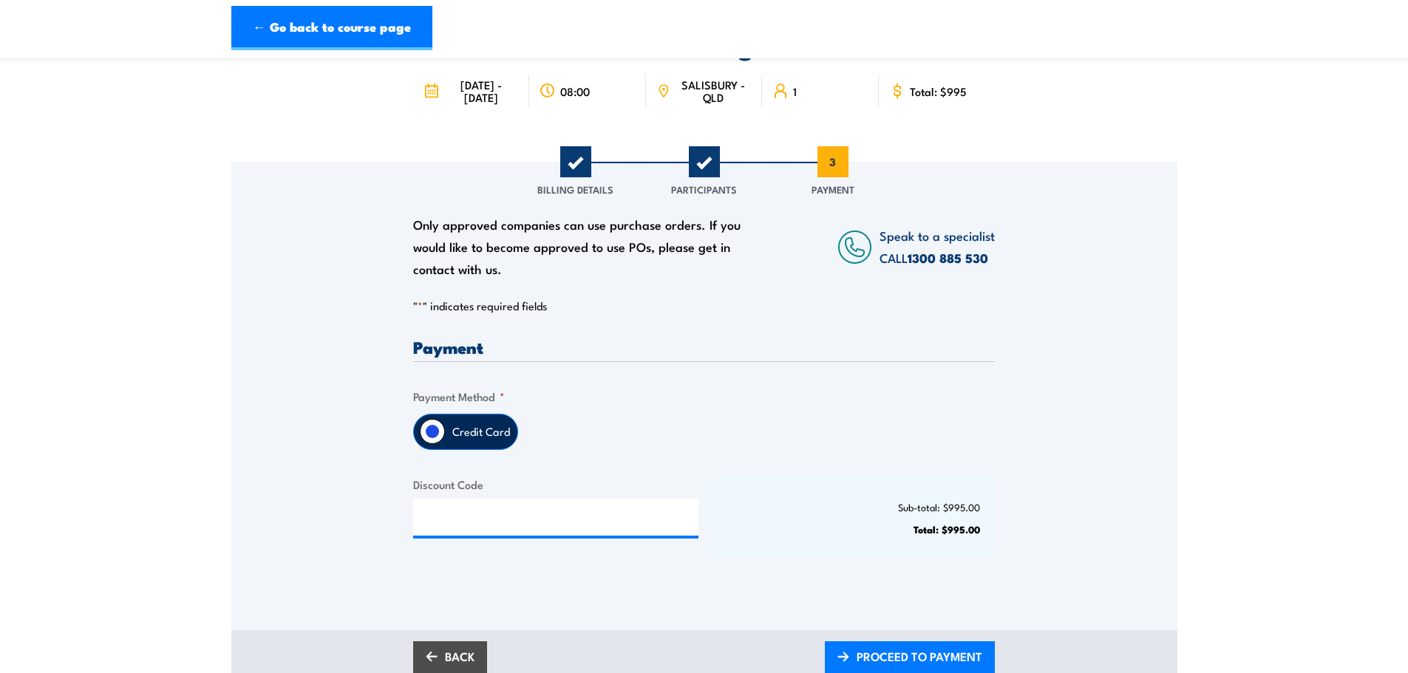
scroll to position [148, 0]
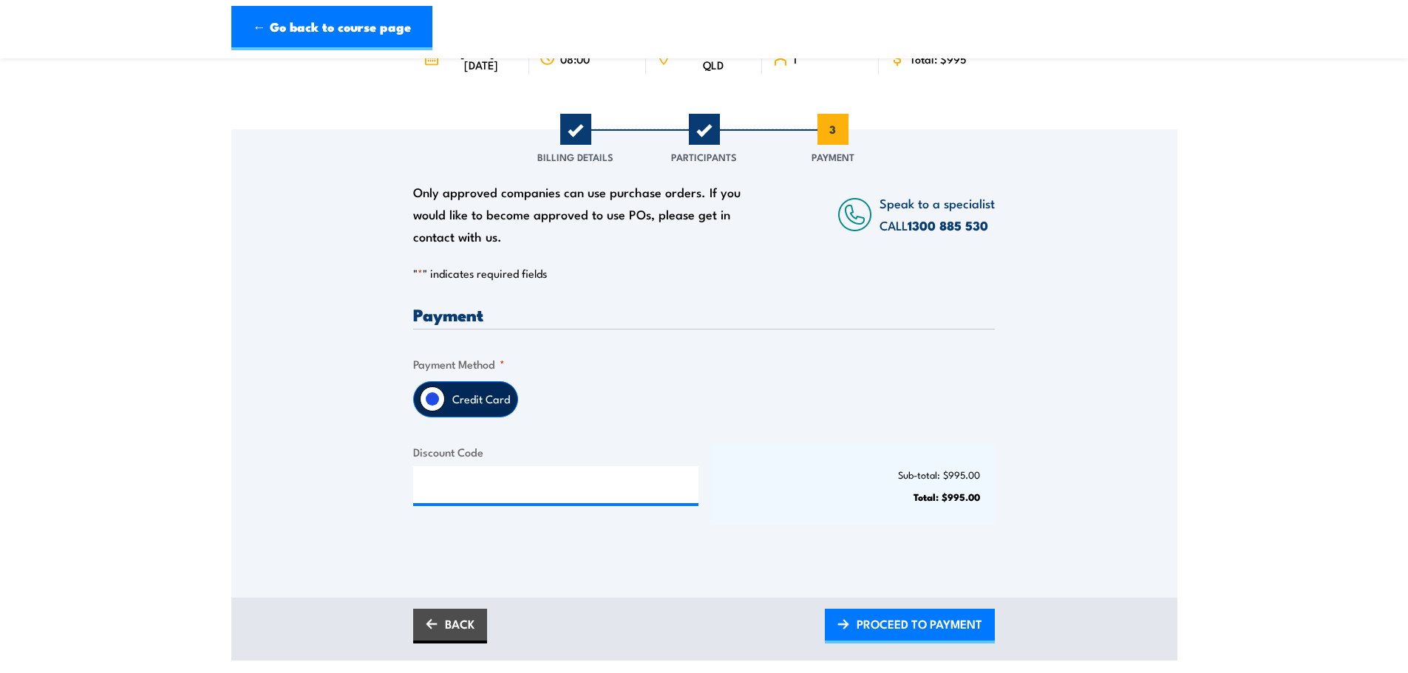
click at [446, 503] on div at bounding box center [555, 484] width 285 height 37
click at [453, 497] on input "Discount Code" at bounding box center [555, 484] width 285 height 37
click at [454, 493] on input "Discount Code" at bounding box center [555, 484] width 285 height 37
click at [925, 634] on span "PROCEED TO PAYMENT" at bounding box center [920, 624] width 126 height 39
